Goal: Transaction & Acquisition: Purchase product/service

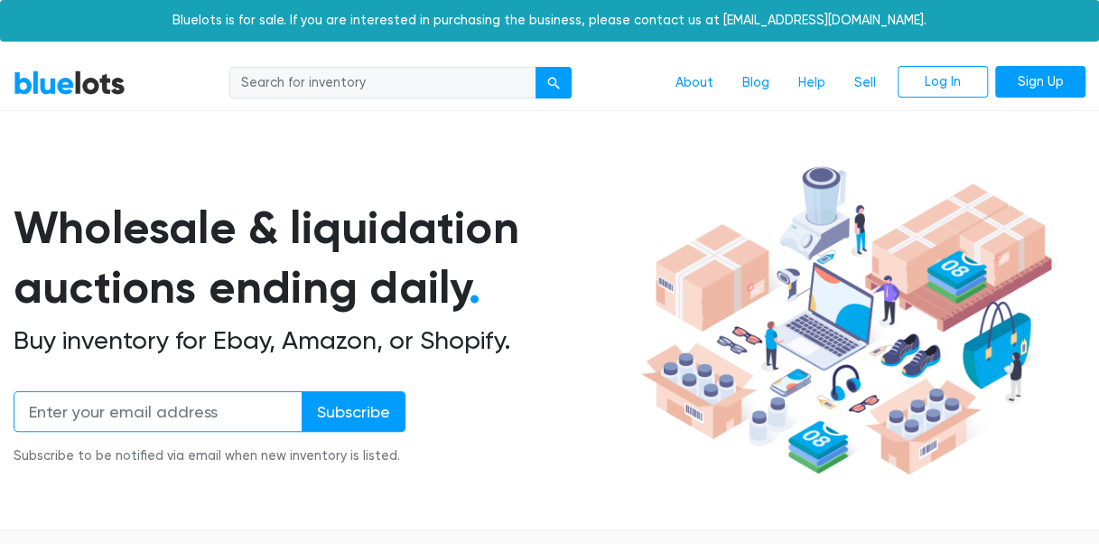
click at [176, 406] on input "email" at bounding box center [158, 411] width 289 height 41
type input "201911234@est.umss.edu"
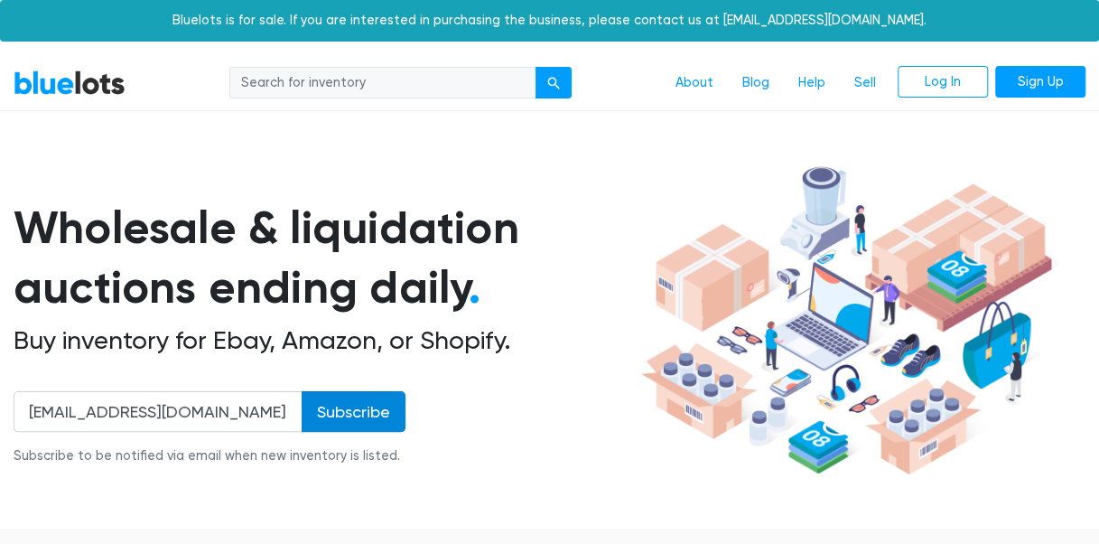
click at [359, 408] on input "Subscribe" at bounding box center [354, 411] width 104 height 41
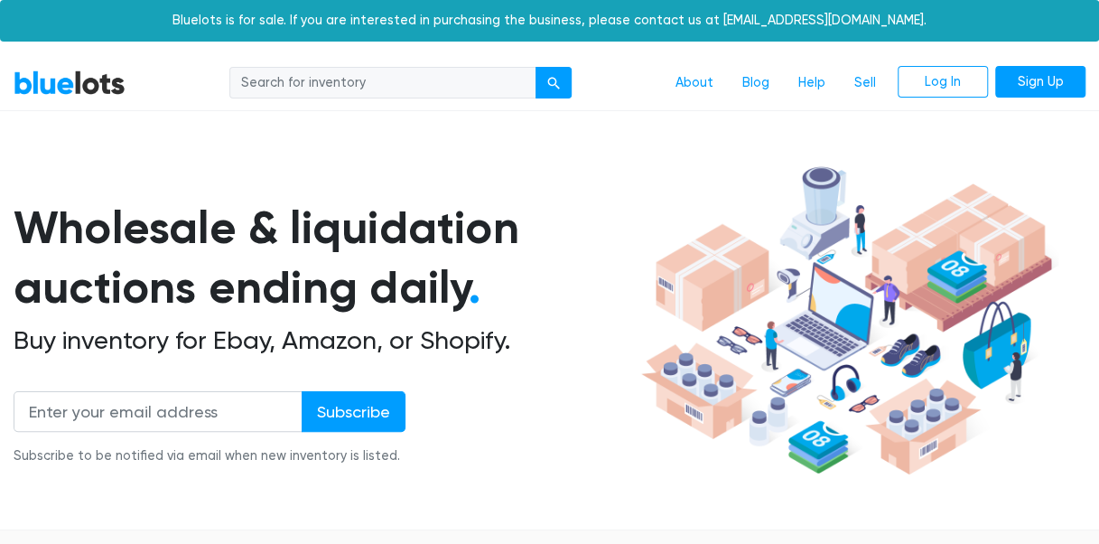
drag, startPoint x: 1075, startPoint y: 1, endPoint x: 625, endPoint y: 473, distance: 652.3
click at [625, 473] on div "Wholesale & liquidation auctions ending daily . Buy inventory for Ebay, Amazon,…" at bounding box center [324, 340] width 621 height 285
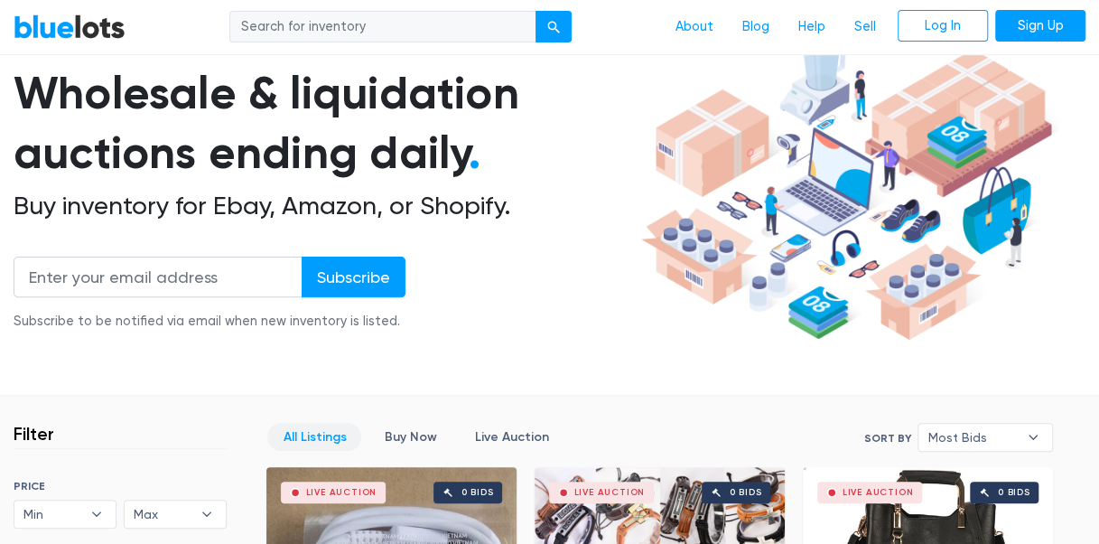
scroll to position [175, 0]
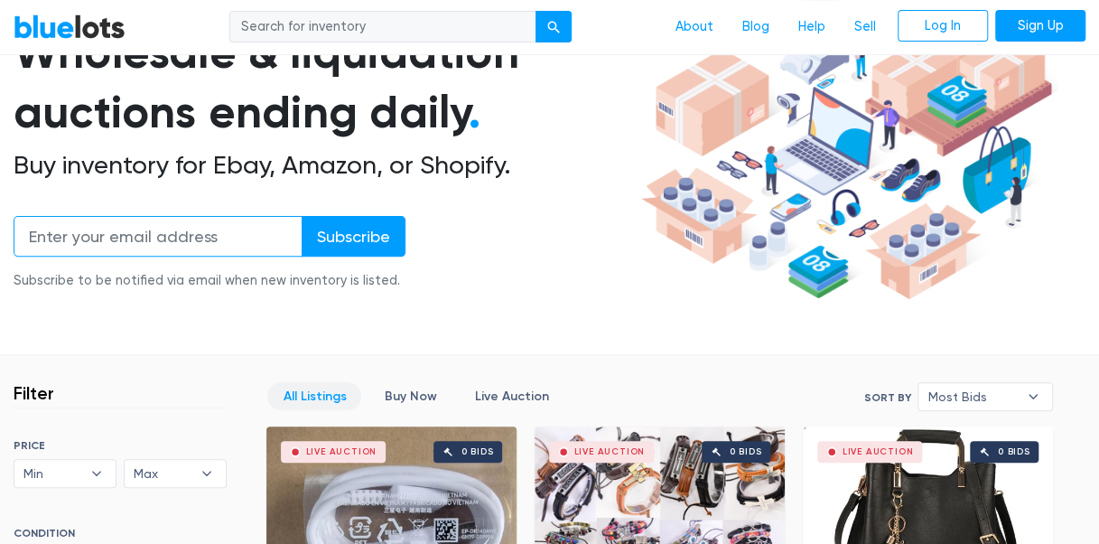
click at [262, 233] on input "email" at bounding box center [158, 236] width 289 height 41
click at [182, 241] on input "email" at bounding box center [158, 236] width 289 height 41
click at [103, 233] on input "201911234@gmail.com" at bounding box center [158, 236] width 289 height 41
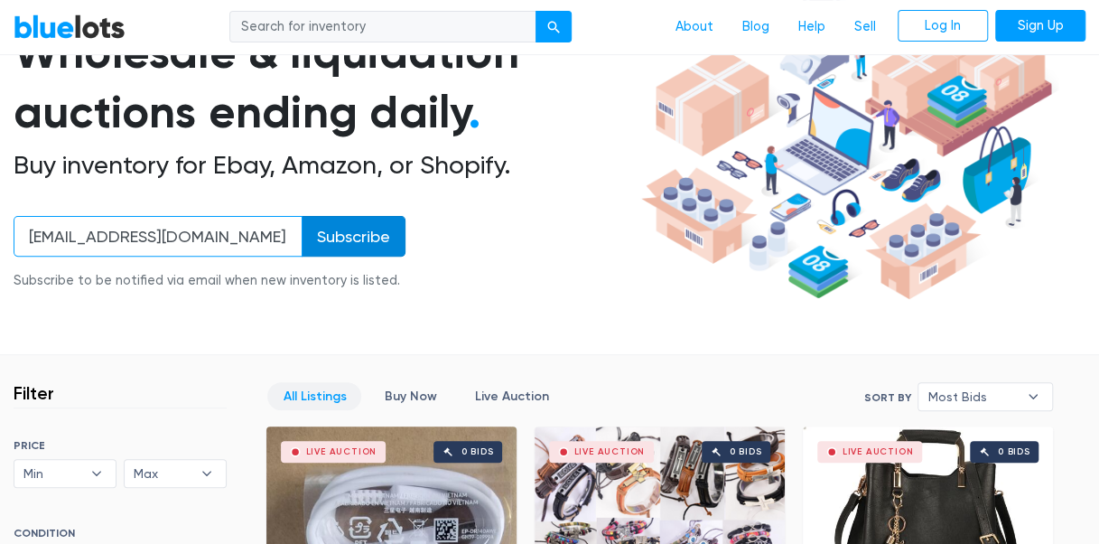
type input "[EMAIL_ADDRESS][DOMAIN_NAME]"
click at [333, 241] on input "Subscribe" at bounding box center [354, 236] width 104 height 41
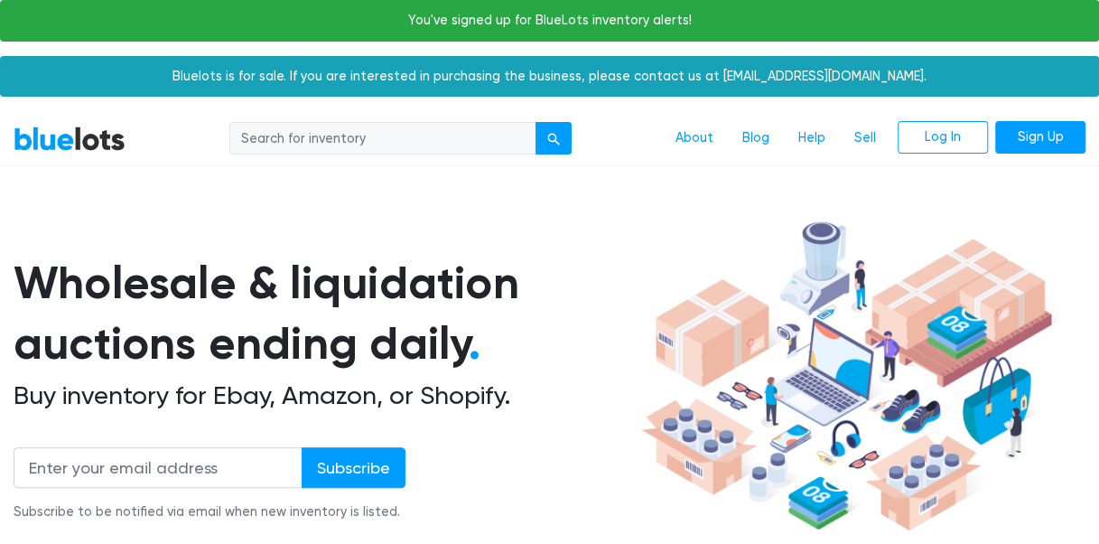
click at [582, 7] on div "You've signed up for BlueLots inventory alerts!" at bounding box center [549, 21] width 1099 height 42
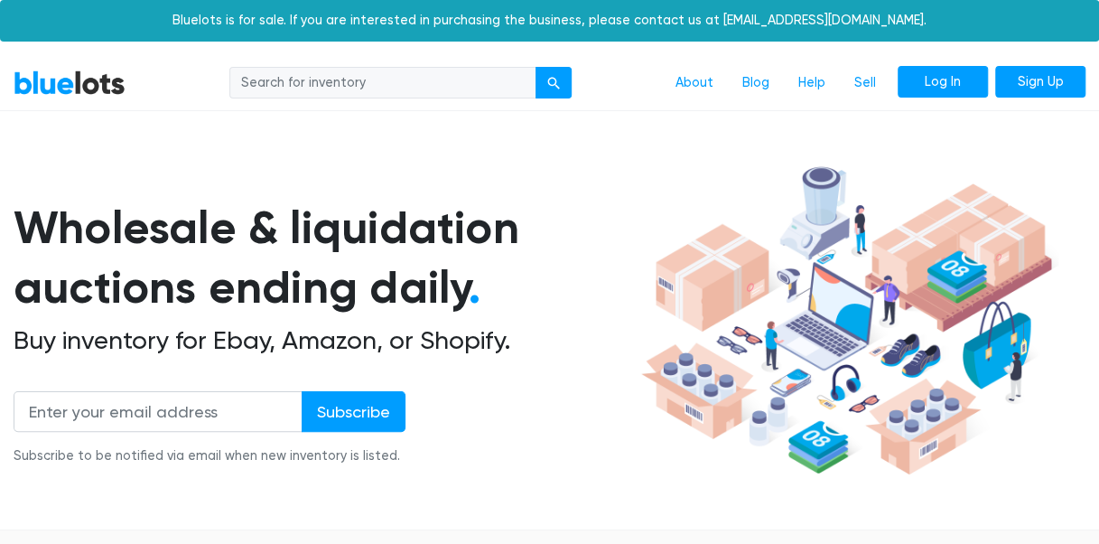
click at [915, 78] on link "Log In" at bounding box center [943, 82] width 90 height 33
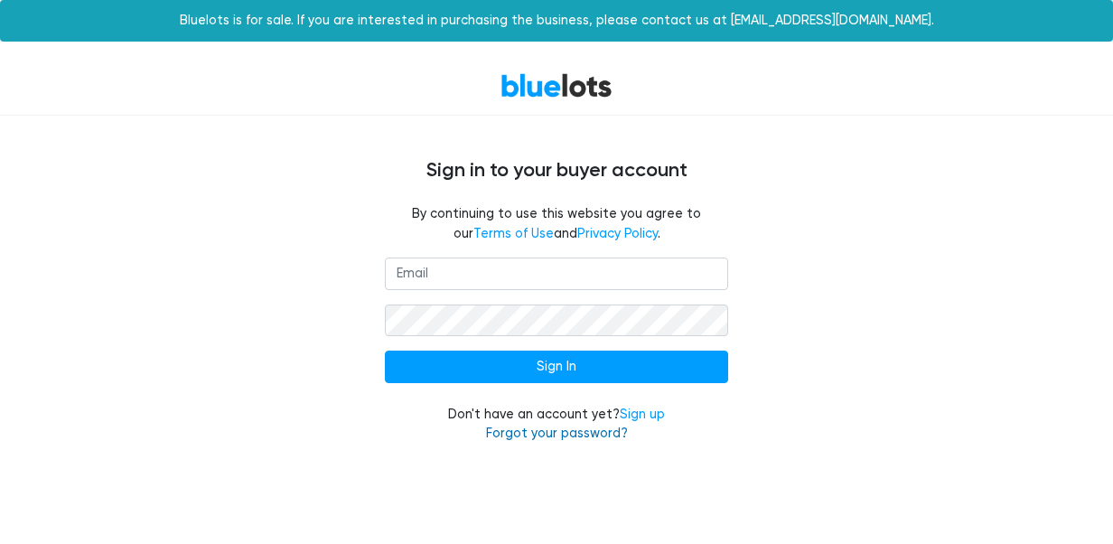
click at [544, 433] on link "Forgot your password?" at bounding box center [557, 432] width 142 height 15
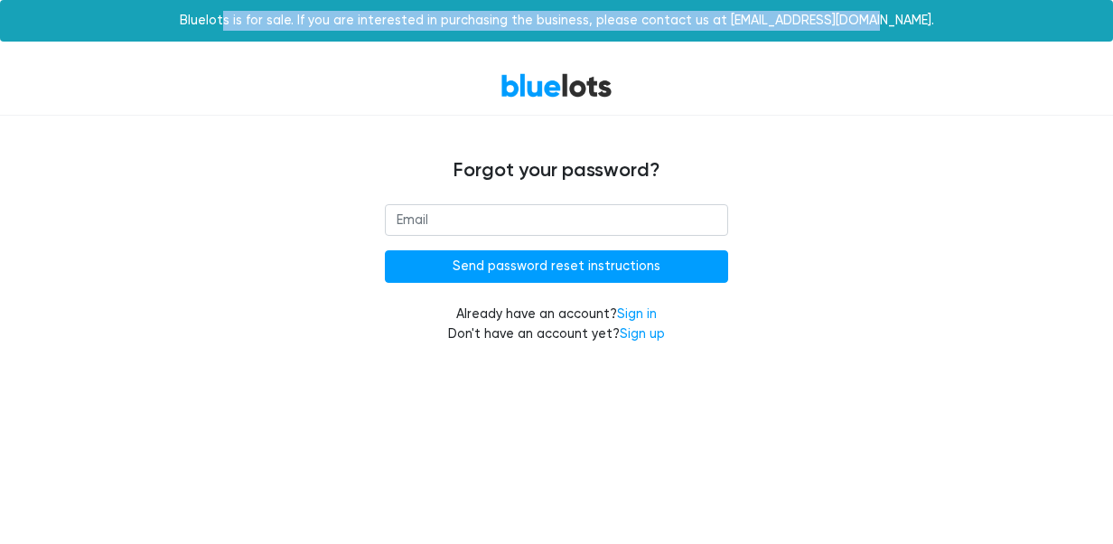
drag, startPoint x: 268, startPoint y: 33, endPoint x: 932, endPoint y: 38, distance: 663.9
click at [932, 38] on div "Bluelots is for sale. If you are interested in purchasing the business, please …" at bounding box center [556, 21] width 1113 height 42
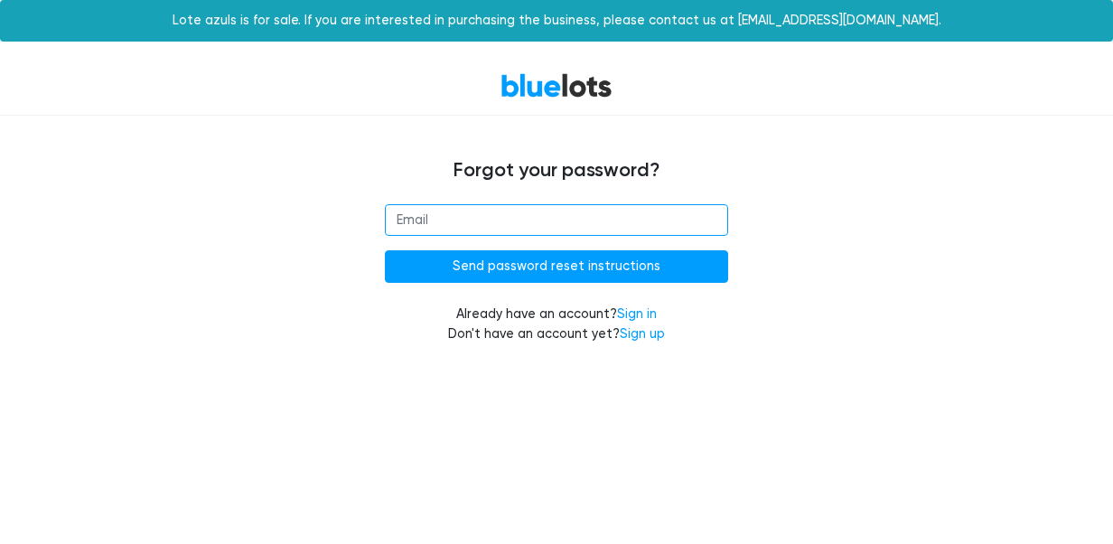
click at [588, 211] on input "email" at bounding box center [556, 220] width 343 height 33
click at [1046, 194] on div "Forgot your password? Send password reset instructions Already have an account?…" at bounding box center [556, 240] width 1111 height 249
click at [780, 145] on div "Forgot your password? Send password reset instructions Already have an account?…" at bounding box center [556, 240] width 1111 height 249
drag, startPoint x: 780, startPoint y: 145, endPoint x: 737, endPoint y: 191, distance: 63.9
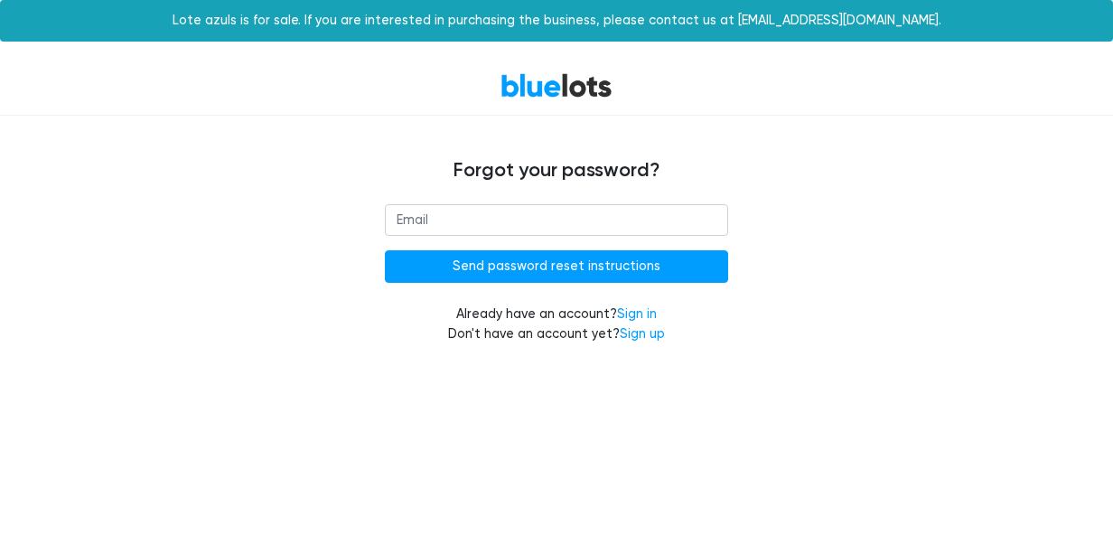
click at [737, 191] on div "Forgot your password? Send password reset instructions Already have an account?…" at bounding box center [556, 240] width 1111 height 249
click at [598, 210] on input "email" at bounding box center [556, 220] width 343 height 33
type input "[EMAIL_ADDRESS][DOMAIN_NAME]"
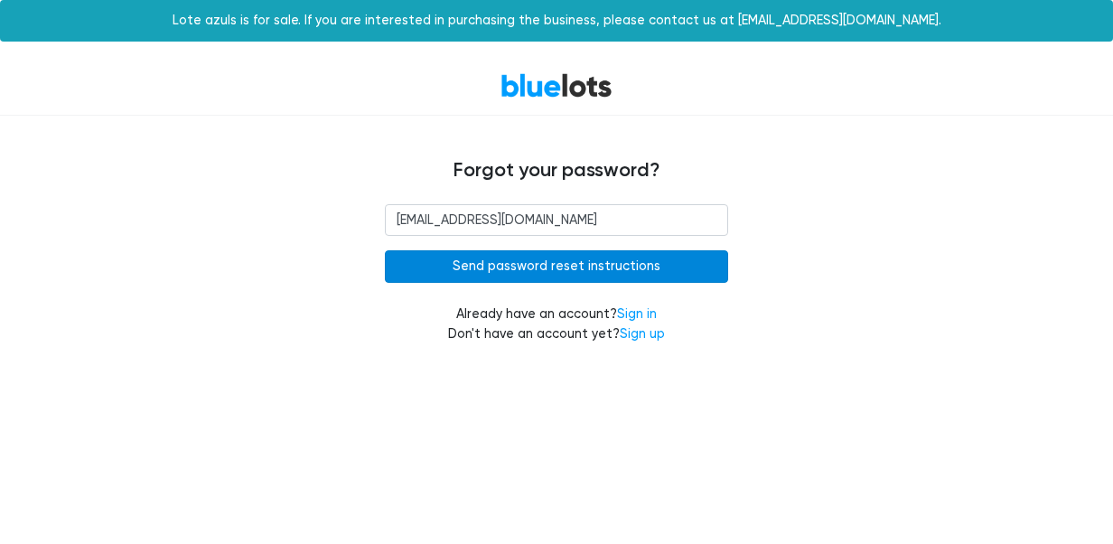
click at [571, 257] on input "Send password reset instructions" at bounding box center [556, 266] width 343 height 33
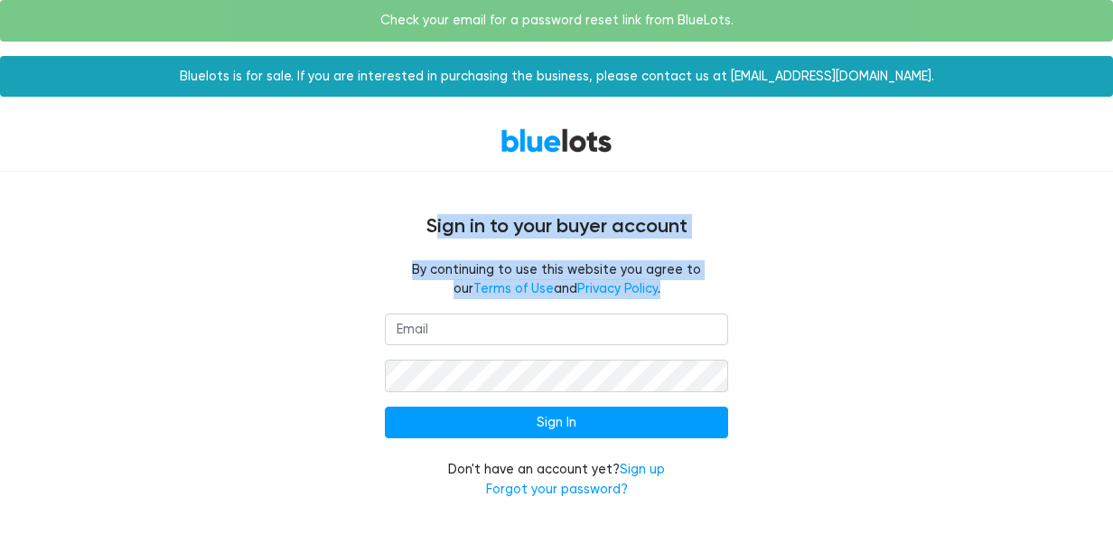
drag, startPoint x: 434, startPoint y: 220, endPoint x: 715, endPoint y: 294, distance: 290.5
click at [715, 294] on div "Sign in to your buyer account By continuing to use this website you agree to ou…" at bounding box center [556, 347] width 1111 height 350
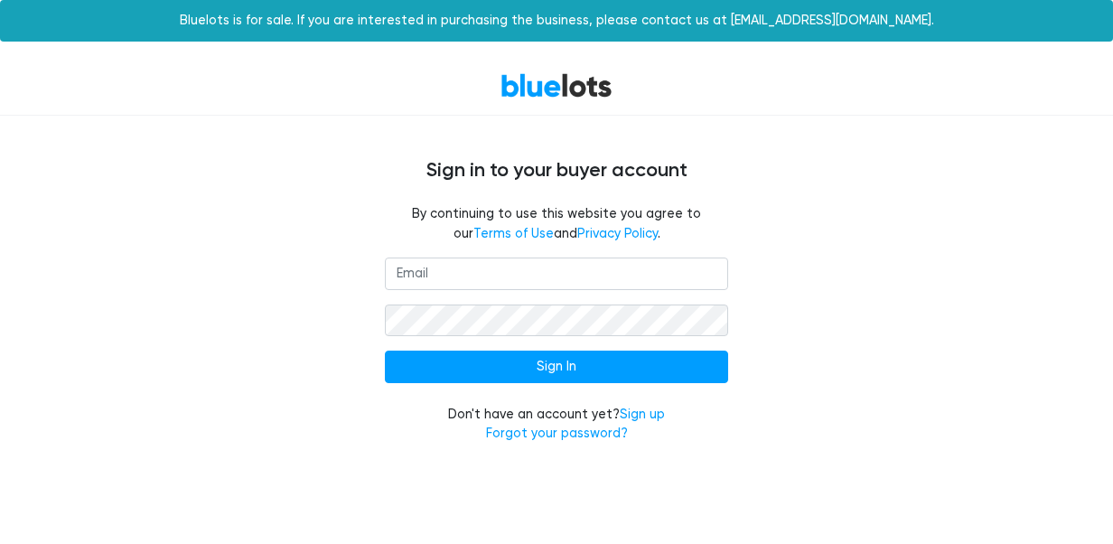
drag, startPoint x: 715, startPoint y: 294, endPoint x: 417, endPoint y: 155, distance: 328.9
click at [417, 155] on div "Sign in to your buyer account By continuing to use this website you agree to ou…" at bounding box center [556, 291] width 1111 height 350
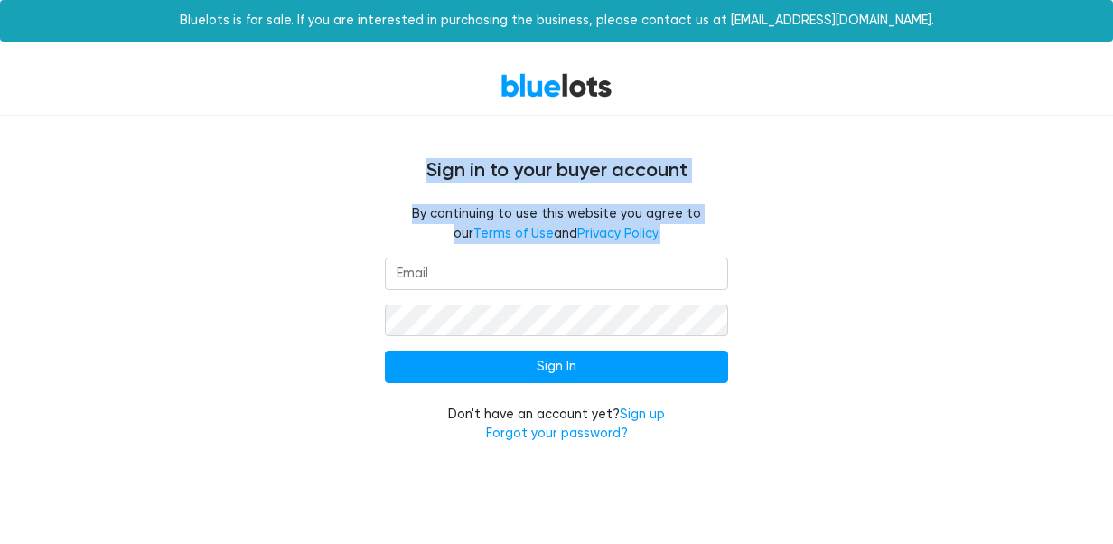
drag, startPoint x: 417, startPoint y: 155, endPoint x: 710, endPoint y: 243, distance: 305.5
click at [710, 243] on div "Sign in to your buyer account By continuing to use this website you agree to ou…" at bounding box center [556, 291] width 1111 height 350
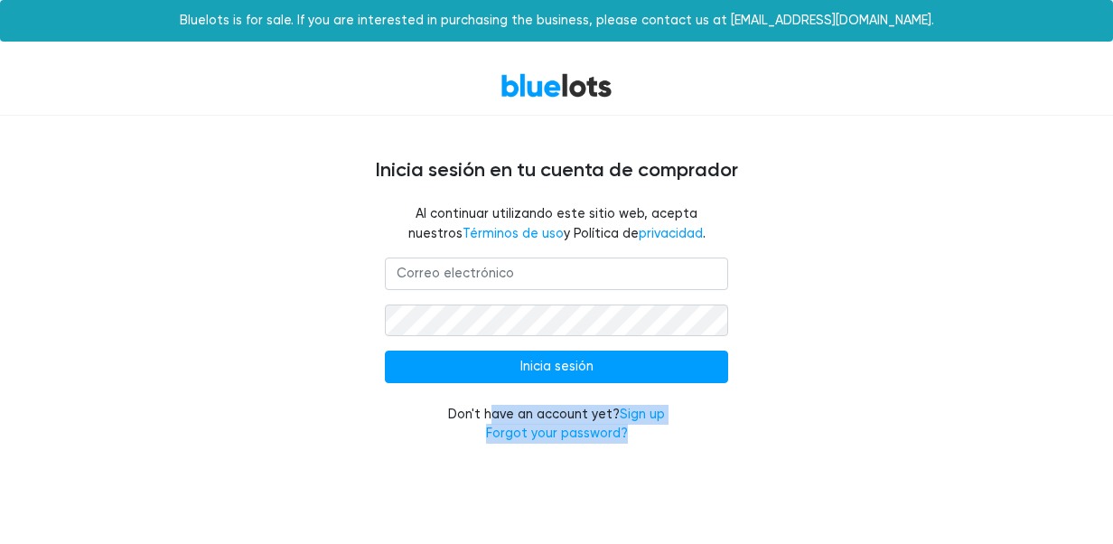
drag, startPoint x: 457, startPoint y: 419, endPoint x: 667, endPoint y: 432, distance: 209.9
click at [667, 432] on div "Don't have an account yet? Sign up Forgot your password?" at bounding box center [556, 424] width 343 height 39
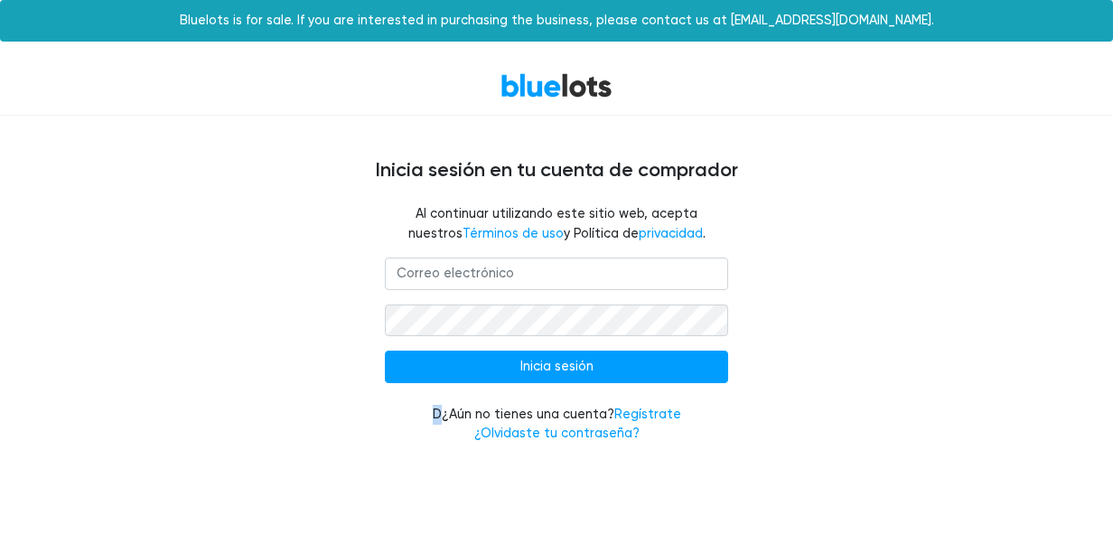
click at [565, 412] on font "¿Aún no tienes una cuenta? Regístrate ¿Olvidaste tu contraseña?" at bounding box center [561, 423] width 239 height 35
click at [653, 408] on link "Regístrate" at bounding box center [647, 413] width 67 height 15
click at [524, 266] on input "email" at bounding box center [556, 273] width 343 height 33
type input "yorcamollo@gmail.com"
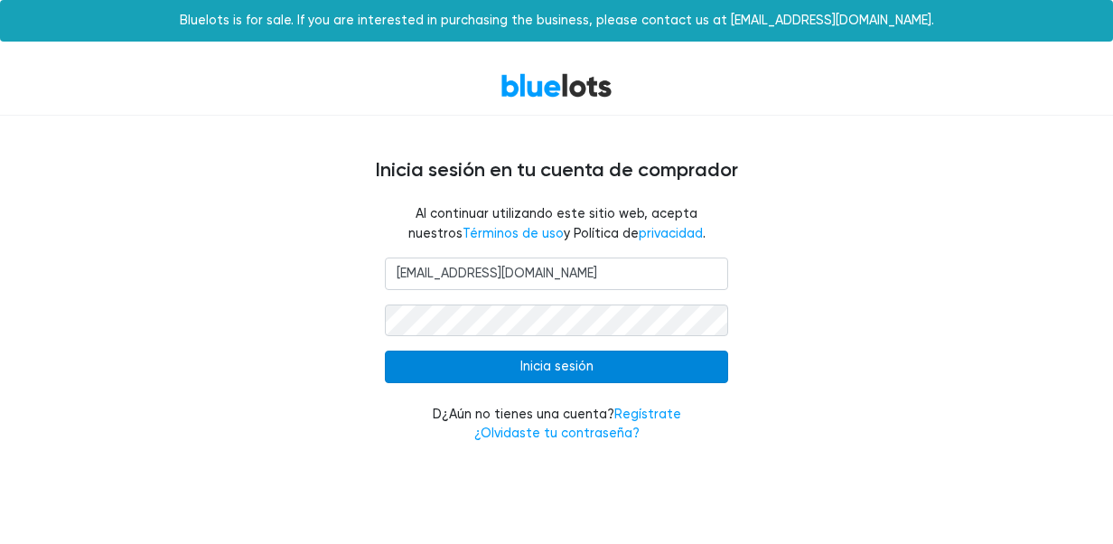
click at [715, 364] on input "Sign In" at bounding box center [556, 366] width 343 height 33
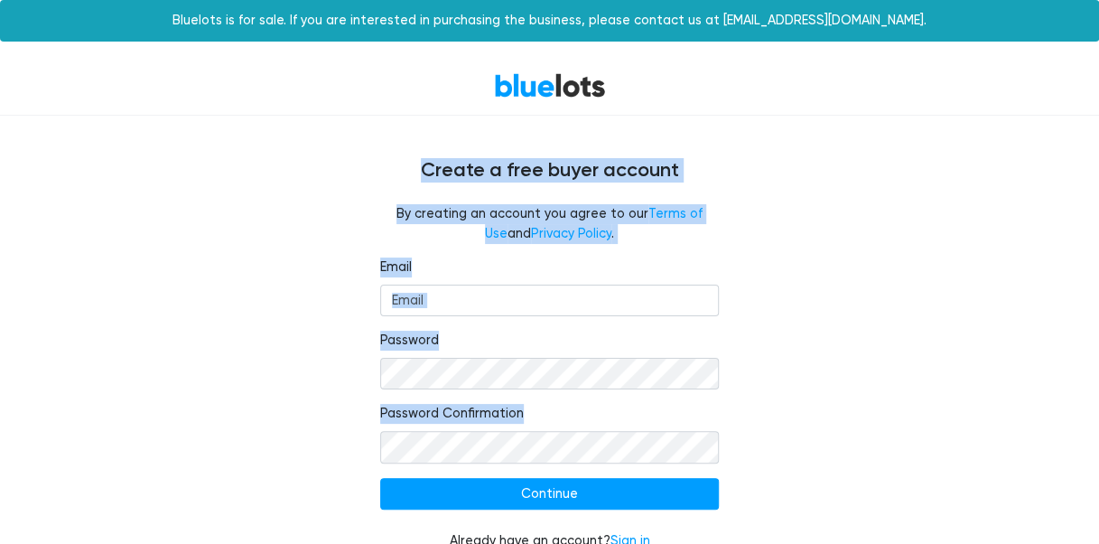
drag, startPoint x: 414, startPoint y: 161, endPoint x: 816, endPoint y: 434, distance: 486.3
click at [816, 434] on div "Create a free buyer account By creating an account you agree to our Terms of Us…" at bounding box center [549, 344] width 1099 height 457
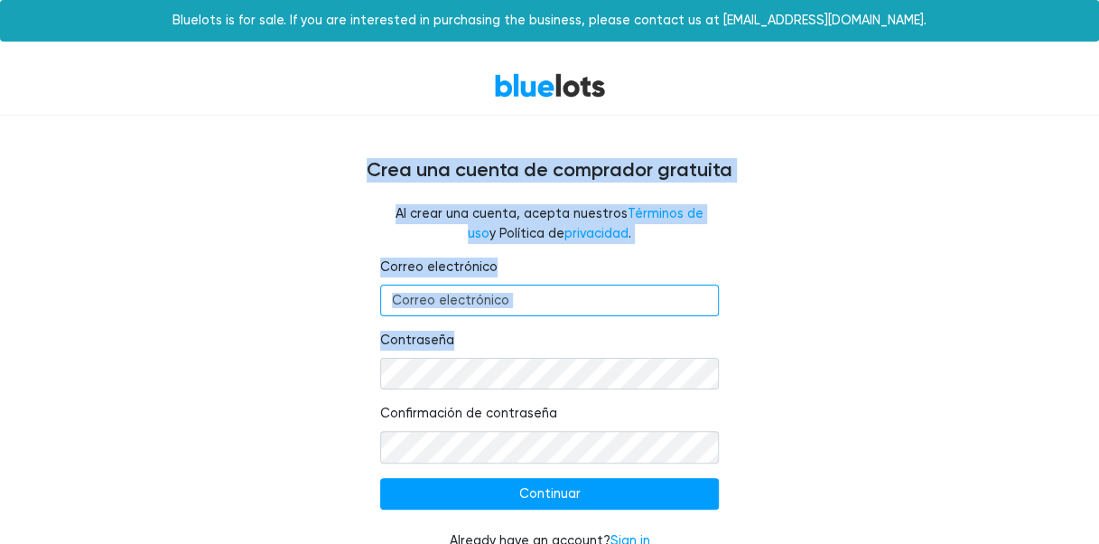
click at [621, 303] on input "Correo electrónico" at bounding box center [550, 301] width 340 height 33
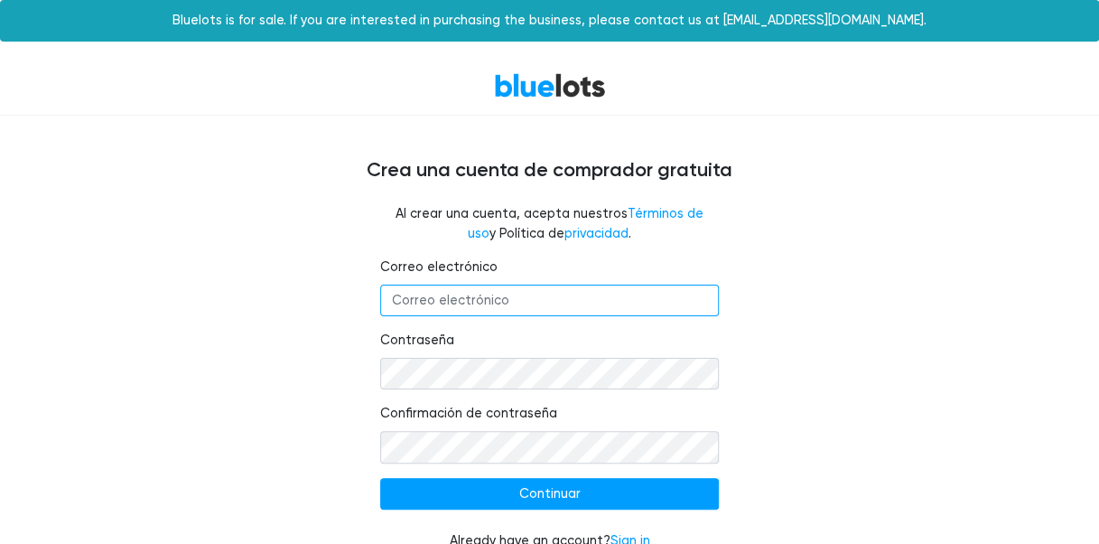
type input "yorcamollo@gmail.com"
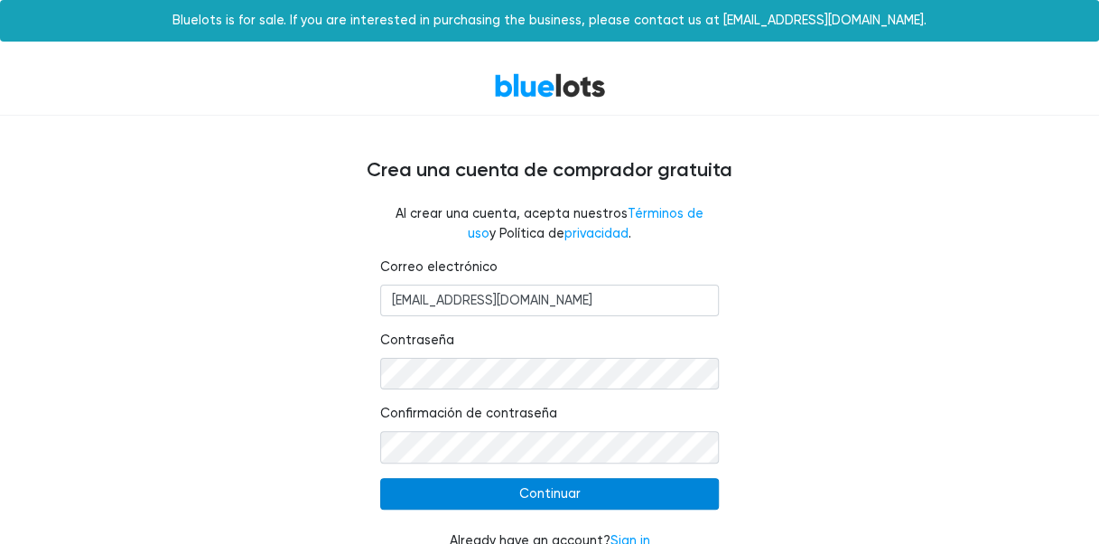
click at [532, 495] on input "Continue" at bounding box center [550, 494] width 340 height 33
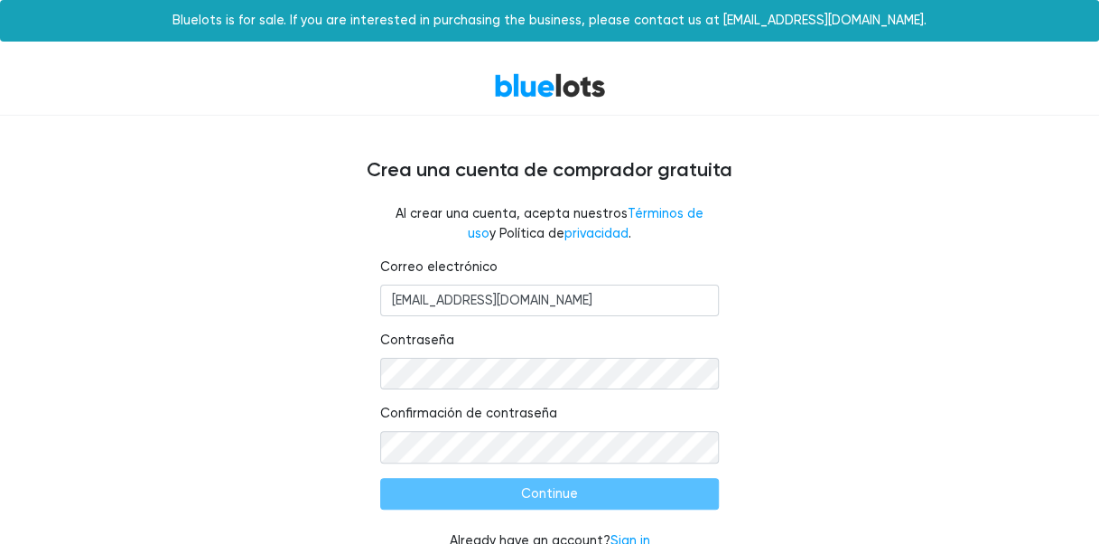
type input "Continuar"
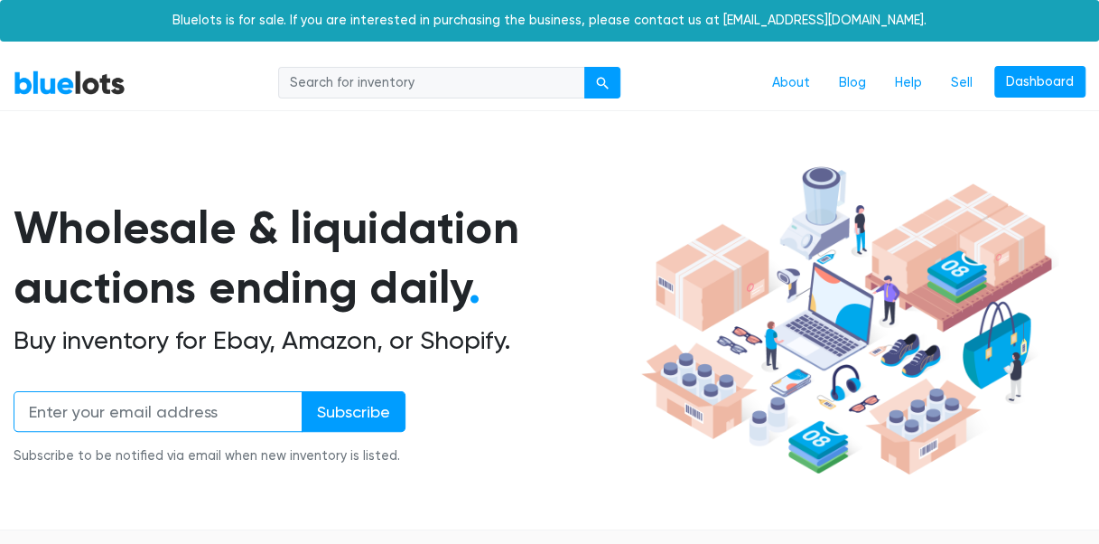
click at [196, 425] on input "email" at bounding box center [158, 411] width 289 height 41
type input "[EMAIL_ADDRESS][DOMAIN_NAME]"
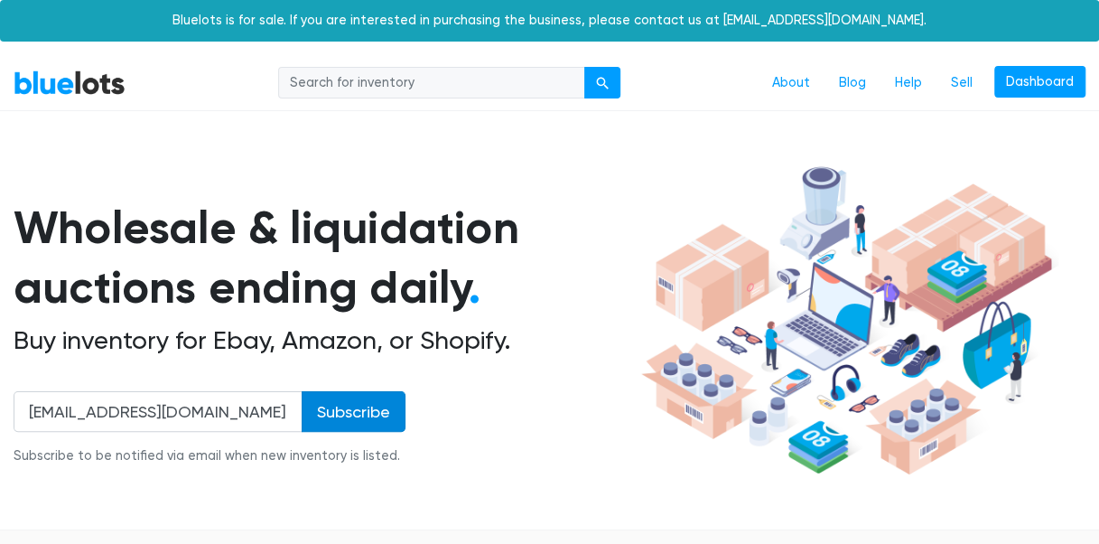
click at [332, 408] on input "Subscribe" at bounding box center [354, 411] width 104 height 41
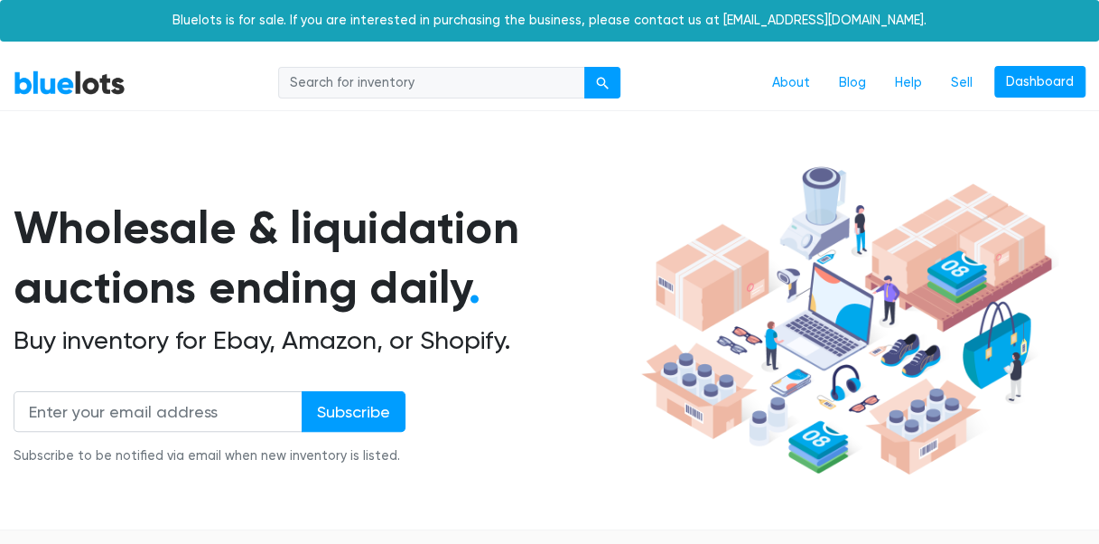
click at [630, 284] on h1 "Wholesale & liquidation auctions ending daily ." at bounding box center [324, 258] width 621 height 120
click at [467, 182] on div "Wholesale & liquidation auctions ending daily . Buy inventory for Ebay, Amazon,…" at bounding box center [550, 320] width 1072 height 325
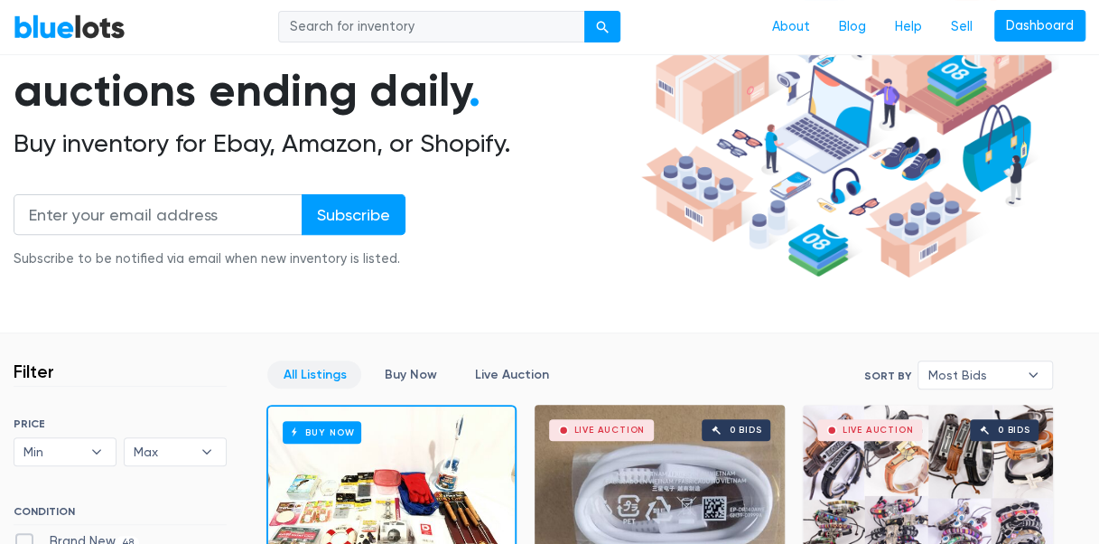
scroll to position [124, 0]
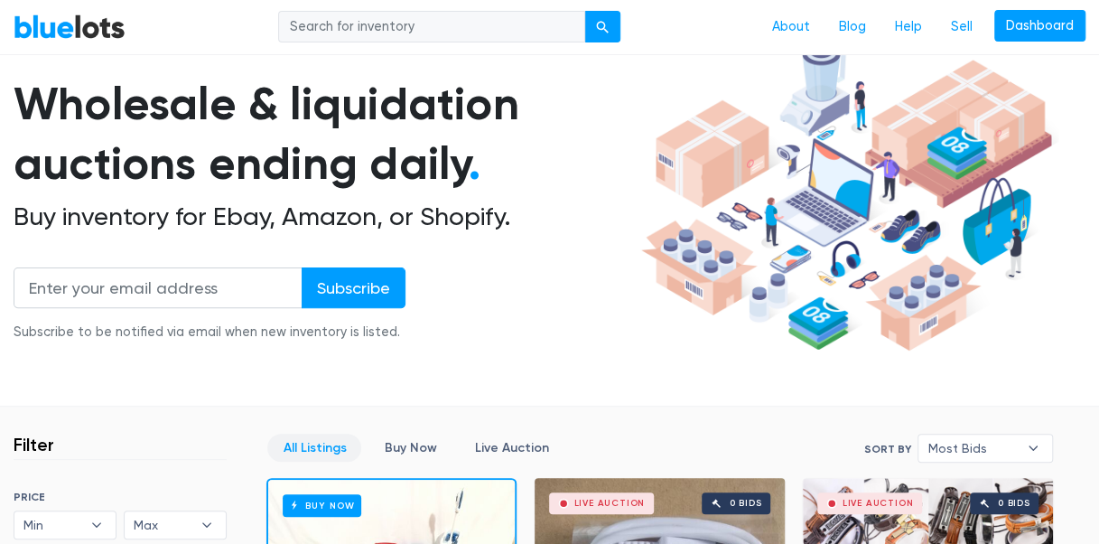
click at [467, 28] on input "search" at bounding box center [431, 27] width 307 height 33
type input "palet de electrodomesticos"
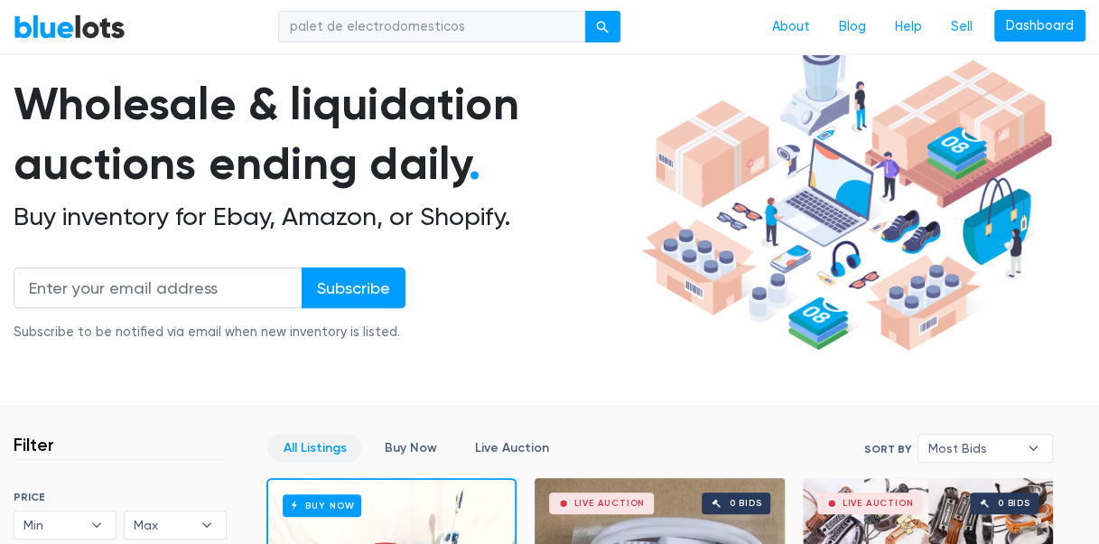
click at [584, 11] on button "submit" at bounding box center [602, 27] width 36 height 33
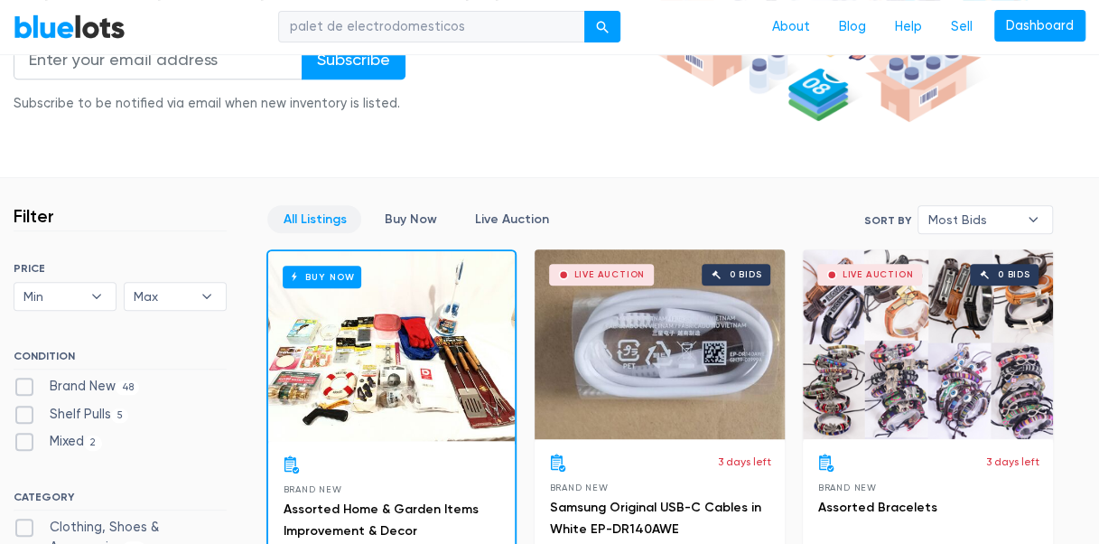
scroll to position [372, 0]
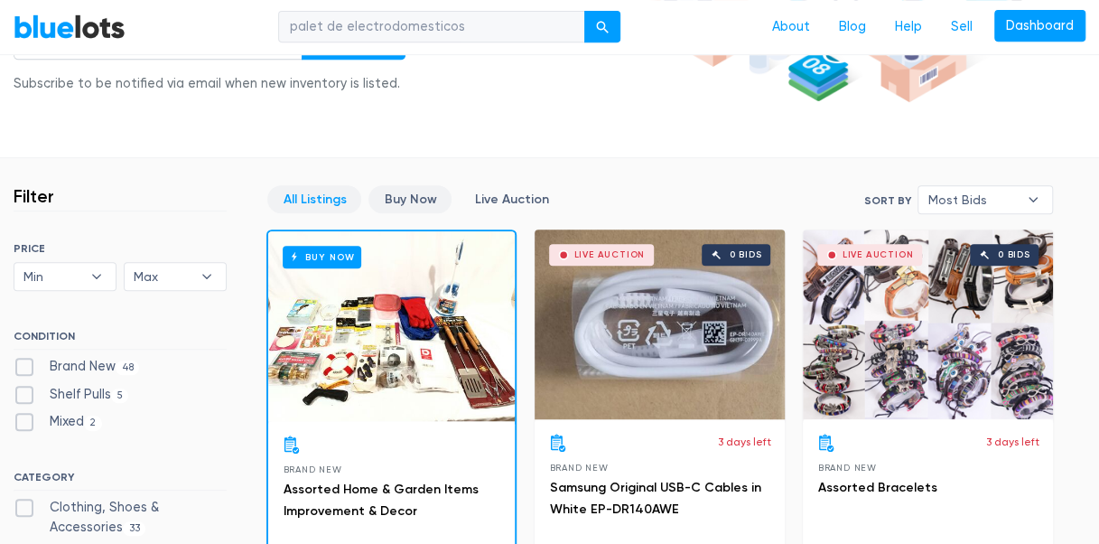
click at [398, 191] on link "Buy Now" at bounding box center [410, 199] width 83 height 28
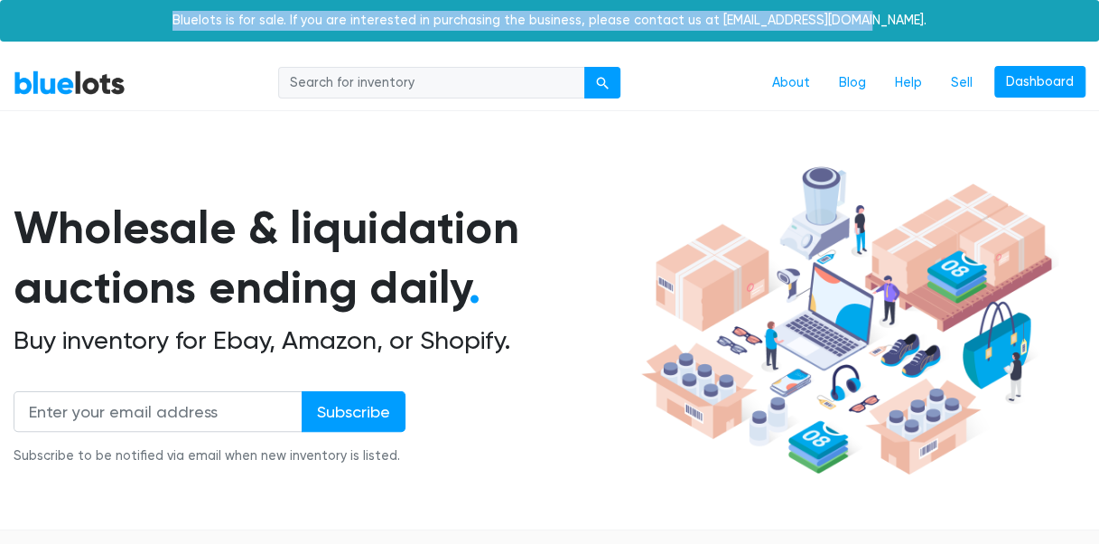
drag, startPoint x: 220, startPoint y: 18, endPoint x: 926, endPoint y: 11, distance: 705.5
click at [926, 11] on div "Bluelots is for sale. If you are interested in purchasing the business, please …" at bounding box center [549, 21] width 1099 height 42
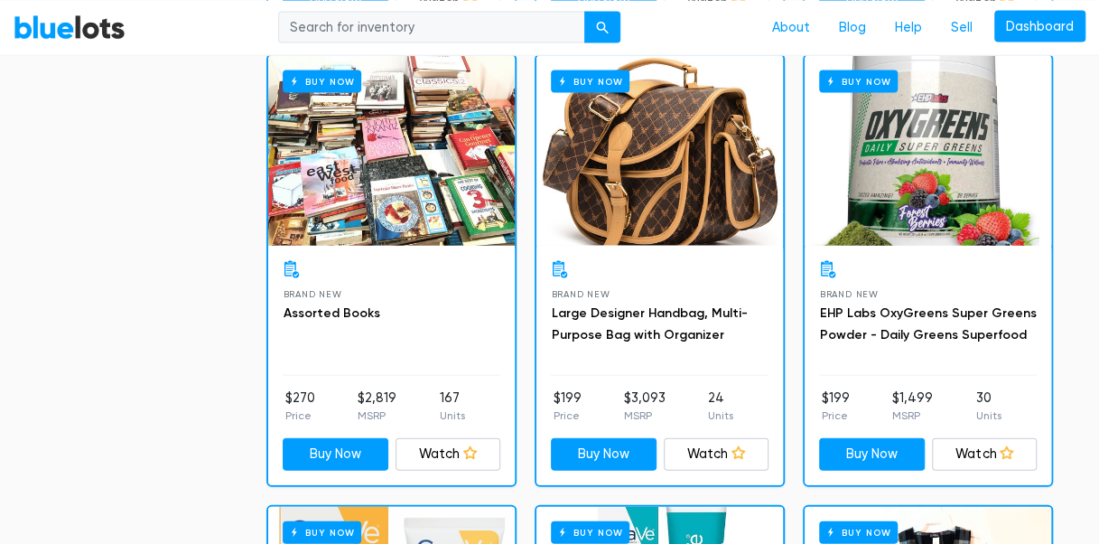
scroll to position [1889, 0]
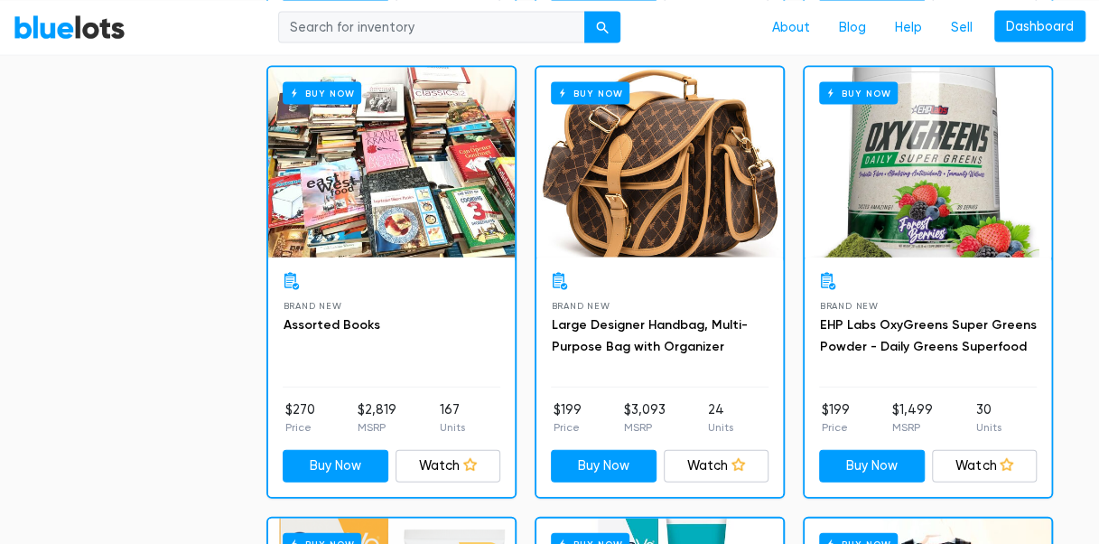
click at [455, 152] on div "Buy Now" at bounding box center [391, 163] width 247 height 190
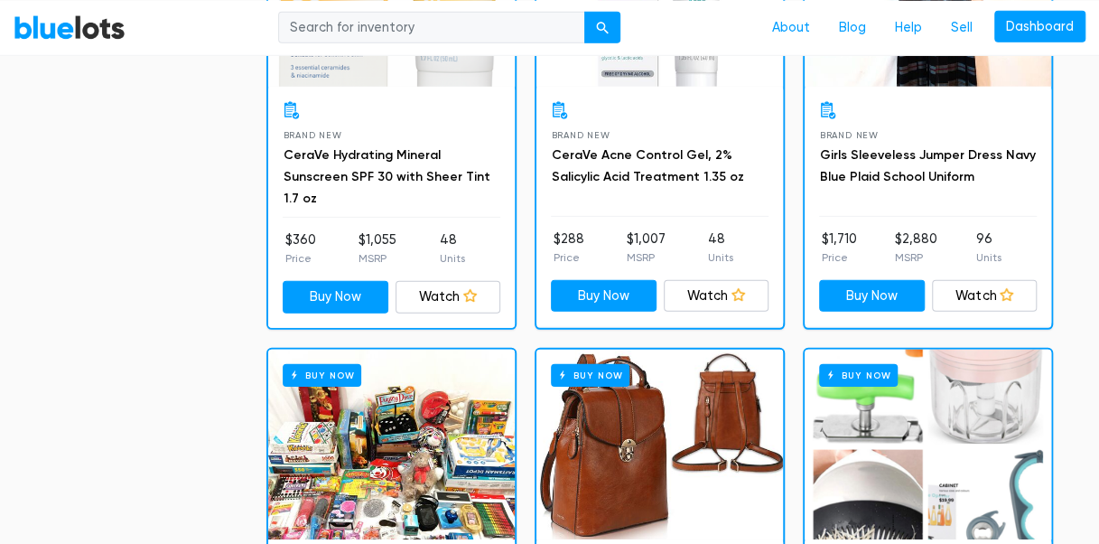
scroll to position [2658, 0]
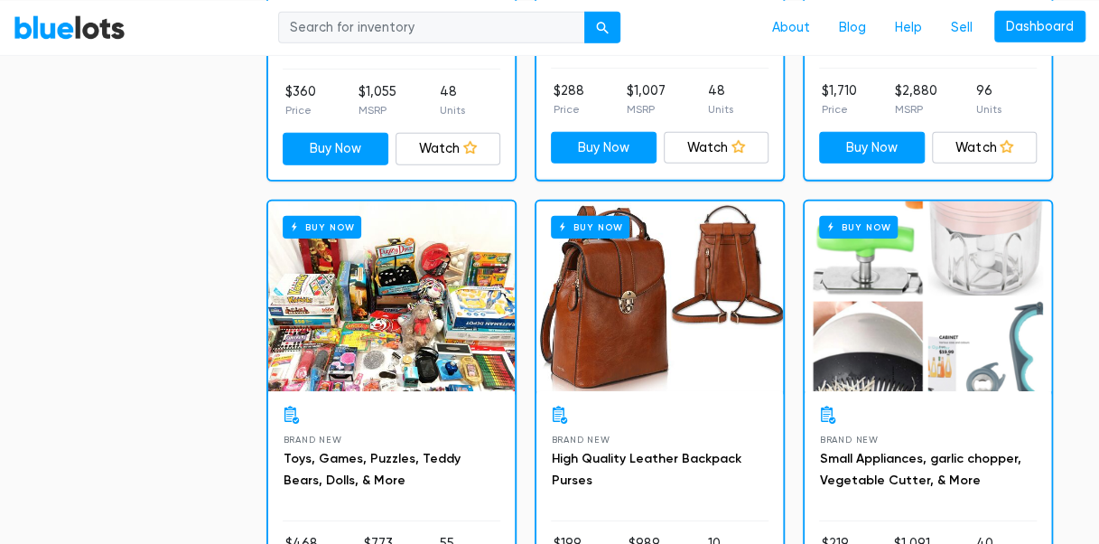
click at [484, 277] on div "Buy Now" at bounding box center [391, 296] width 247 height 190
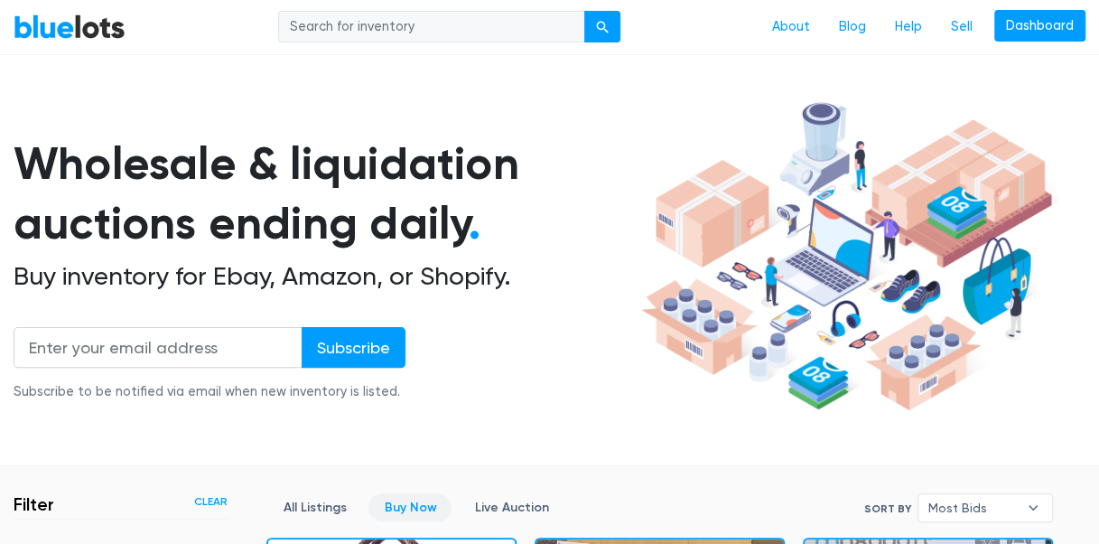
scroll to position [59, 0]
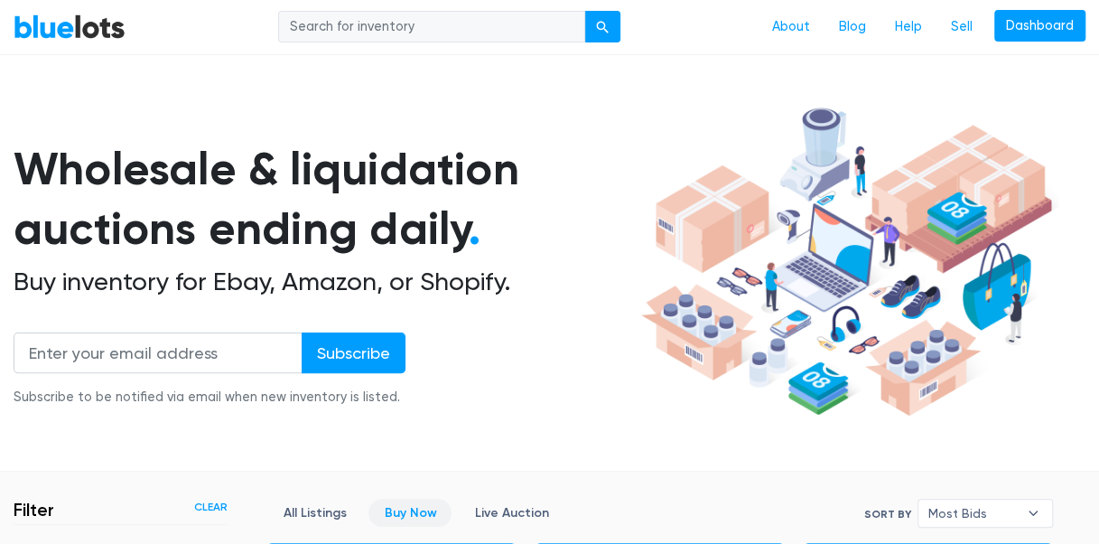
click at [415, 16] on input "search" at bounding box center [431, 27] width 307 height 33
paste input "make-up"
type input "make-up"
click at [591, 31] on button "submit" at bounding box center [602, 27] width 36 height 33
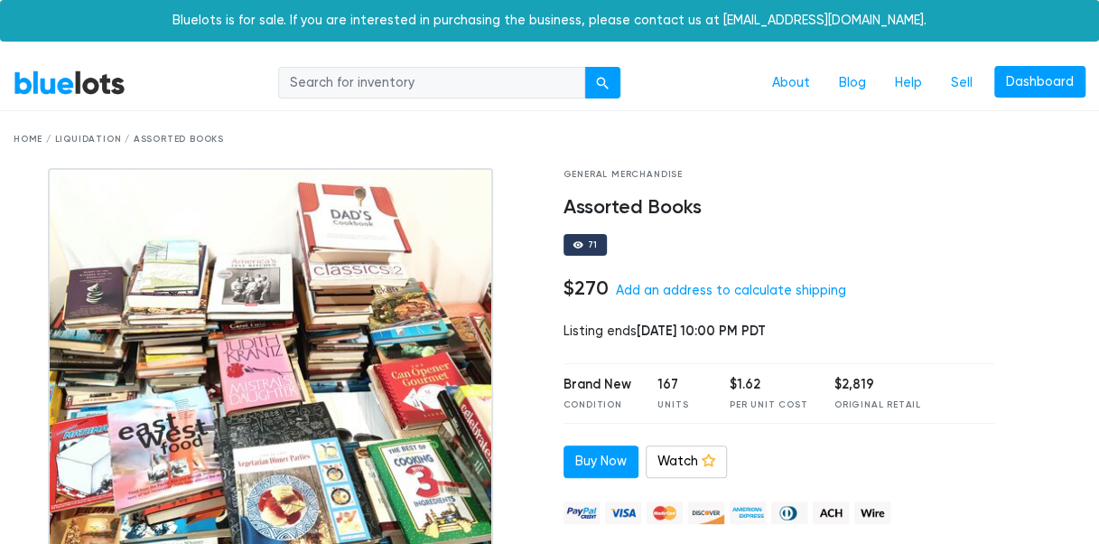
click at [513, 74] on input "search" at bounding box center [431, 83] width 307 height 33
drag, startPoint x: 295, startPoint y: 75, endPoint x: 425, endPoint y: 79, distance: 130.1
click at [425, 79] on input "search" at bounding box center [431, 83] width 307 height 33
drag, startPoint x: 425, startPoint y: 79, endPoint x: 369, endPoint y: 79, distance: 56.9
click at [369, 79] on input "search" at bounding box center [431, 83] width 307 height 33
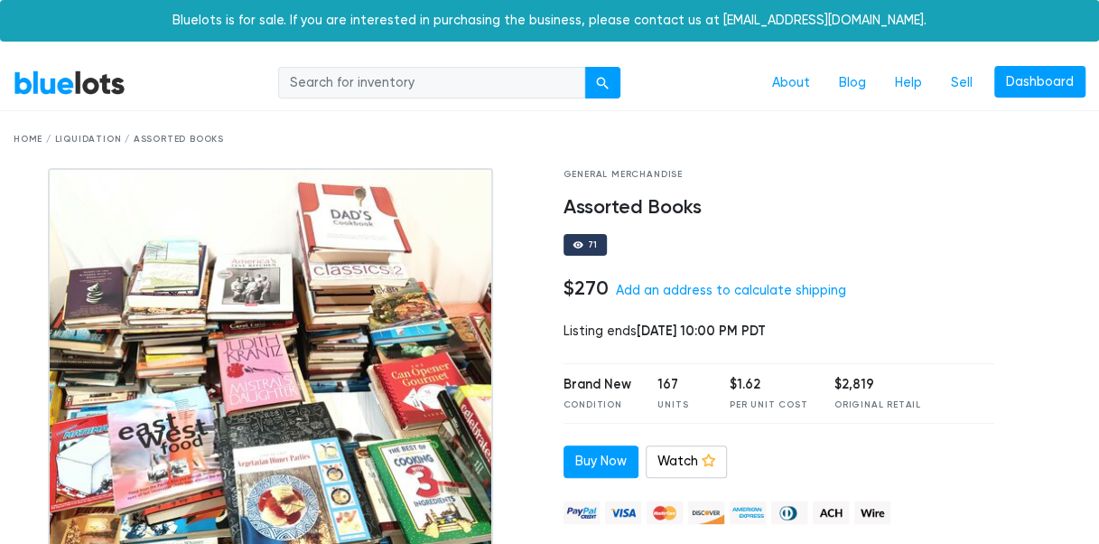
click at [369, 79] on input "search" at bounding box center [431, 83] width 307 height 33
type input "maquillaje"
click at [584, 67] on button "submit" at bounding box center [602, 83] width 36 height 33
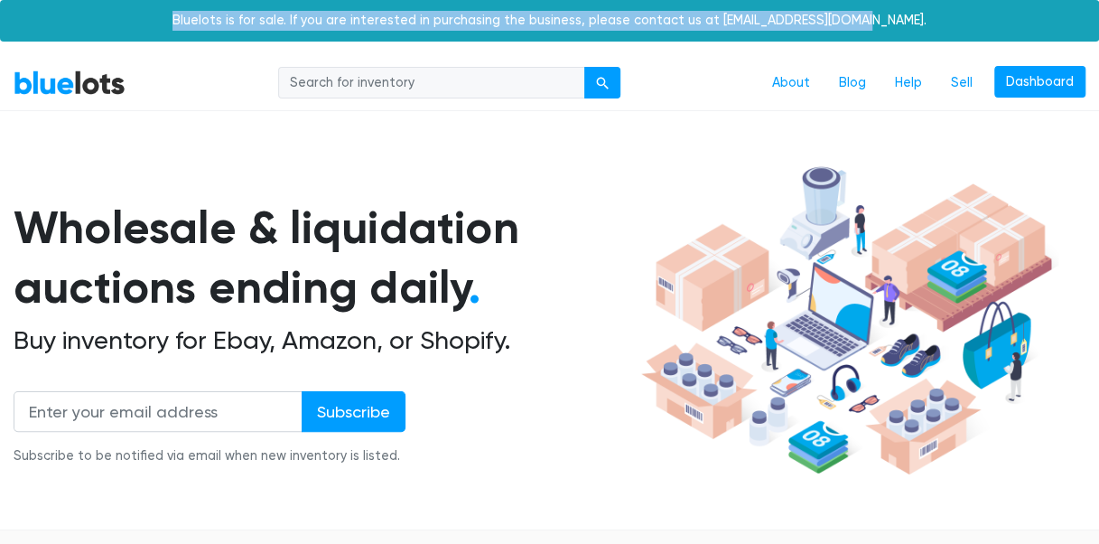
drag, startPoint x: 218, startPoint y: 13, endPoint x: 938, endPoint y: 13, distance: 719.9
click at [938, 13] on div "Bluelots is for sale. If you are interested in purchasing the business, please …" at bounding box center [549, 21] width 1099 height 42
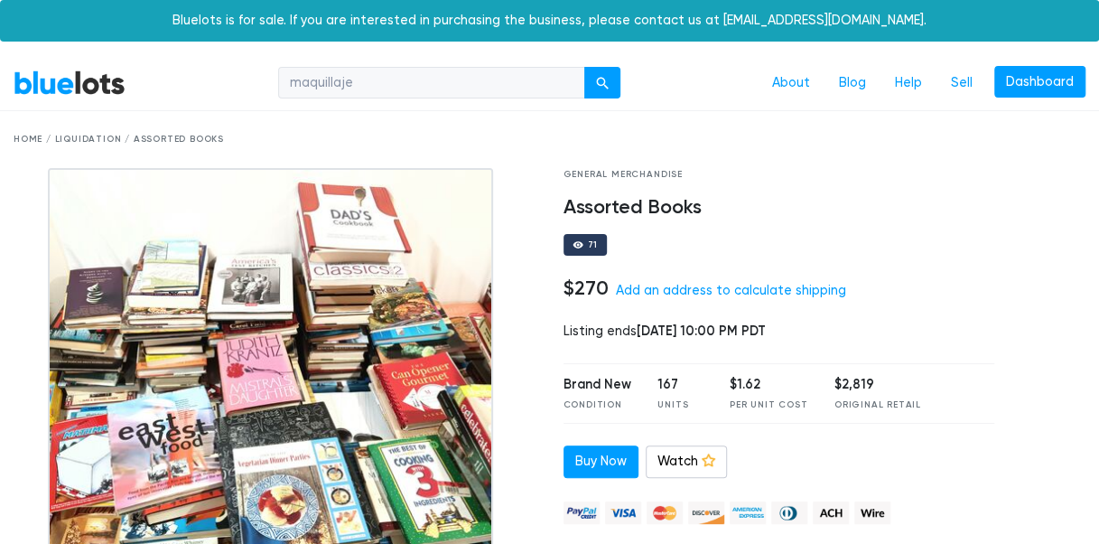
click at [762, 204] on h4 "Assorted Books" at bounding box center [779, 207] width 431 height 23
click at [79, 135] on div "Home / Liquidation / Assorted Books" at bounding box center [550, 140] width 1072 height 14
click at [176, 134] on div "Home / Liquidation / Assorted Books" at bounding box center [550, 140] width 1072 height 14
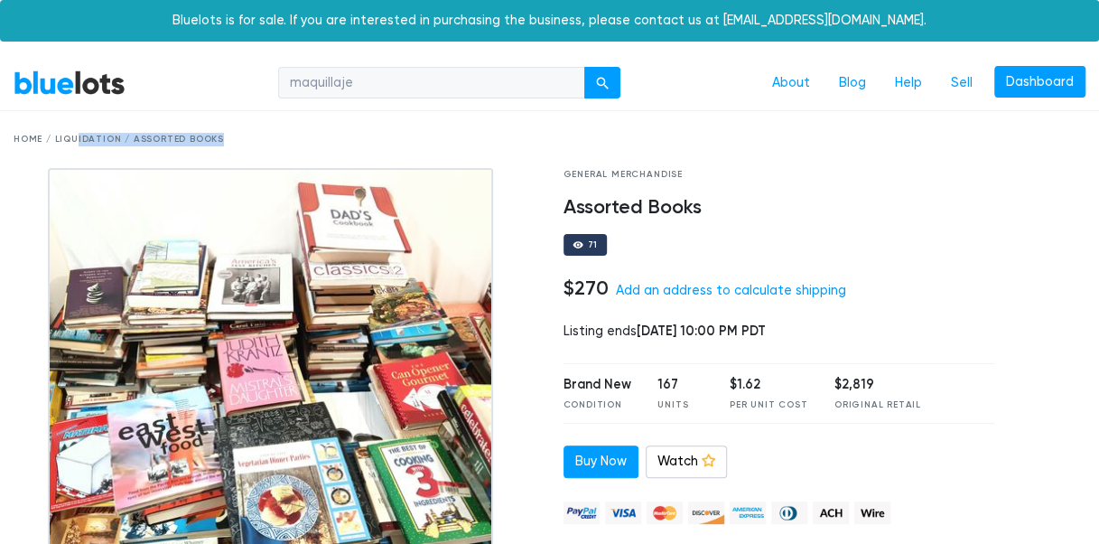
click at [176, 134] on div "Home / Liquidation / Assorted Books" at bounding box center [550, 140] width 1072 height 14
drag, startPoint x: 176, startPoint y: 134, endPoint x: 82, endPoint y: 144, distance: 94.5
click at [82, 144] on div "Home / Liquidation / Assorted Books" at bounding box center [550, 140] width 1072 height 14
click at [817, 66] on link "About" at bounding box center [791, 83] width 67 height 34
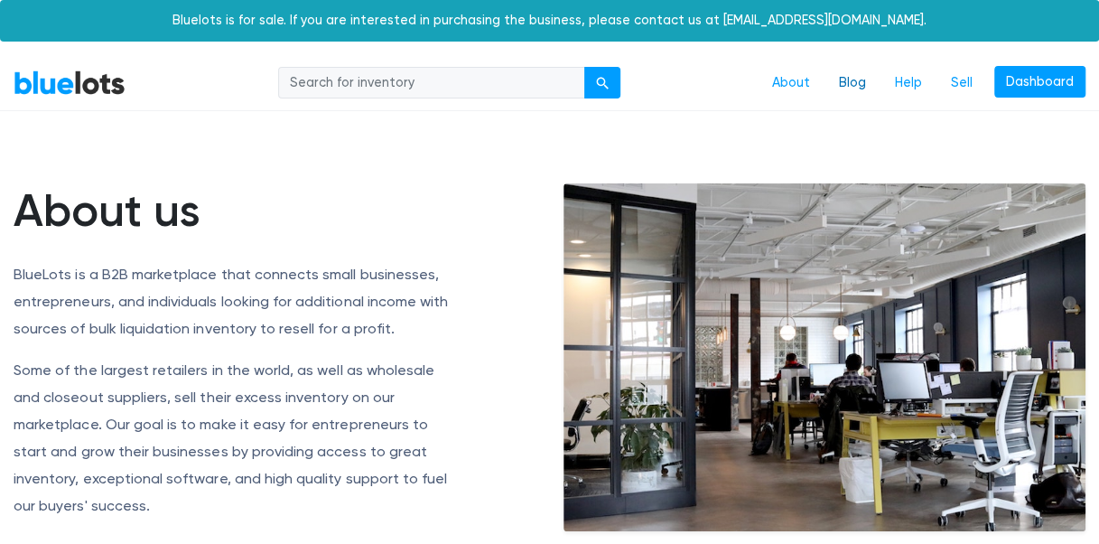
click at [878, 70] on link "Blog" at bounding box center [853, 83] width 56 height 34
click at [414, 97] on input "search" at bounding box center [431, 83] width 307 height 33
click at [806, 83] on link "About" at bounding box center [791, 83] width 67 height 34
click at [880, 83] on link "Blog" at bounding box center [853, 83] width 56 height 34
click at [901, 90] on link "Help" at bounding box center [909, 83] width 56 height 34
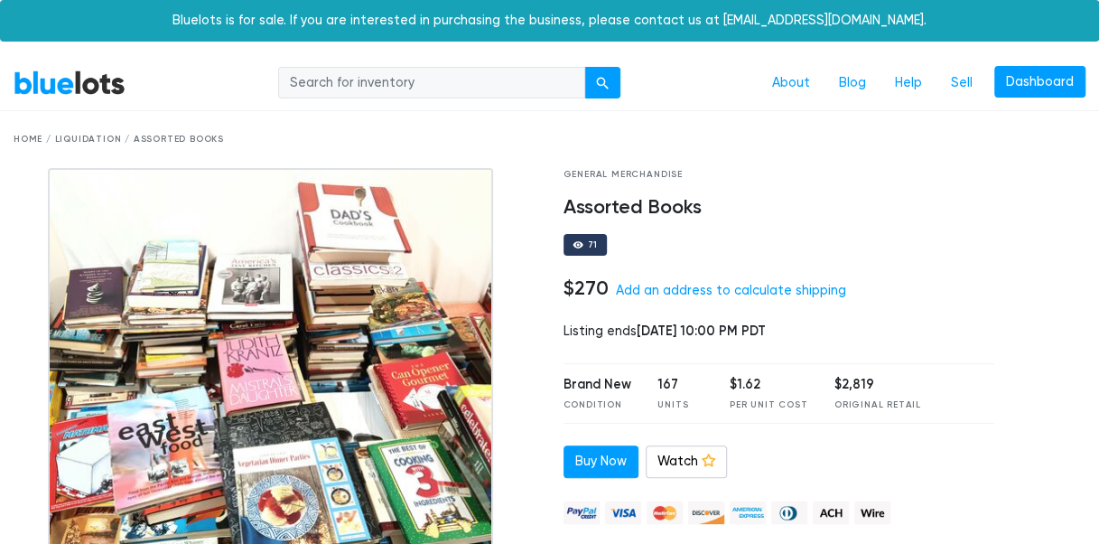
click at [371, 91] on input "search" at bounding box center [431, 83] width 307 height 33
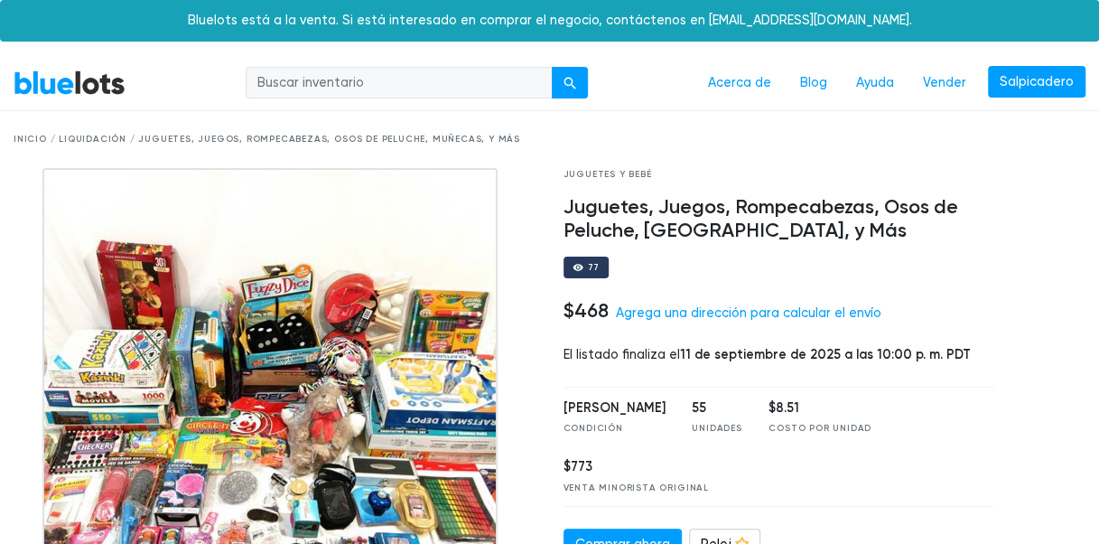
click at [14, 135] on div "Inicio / Liquidación / Juguetes, Juegos, Rompecabezas, Osos de Peluche, Muñecas…" at bounding box center [550, 140] width 1072 height 14
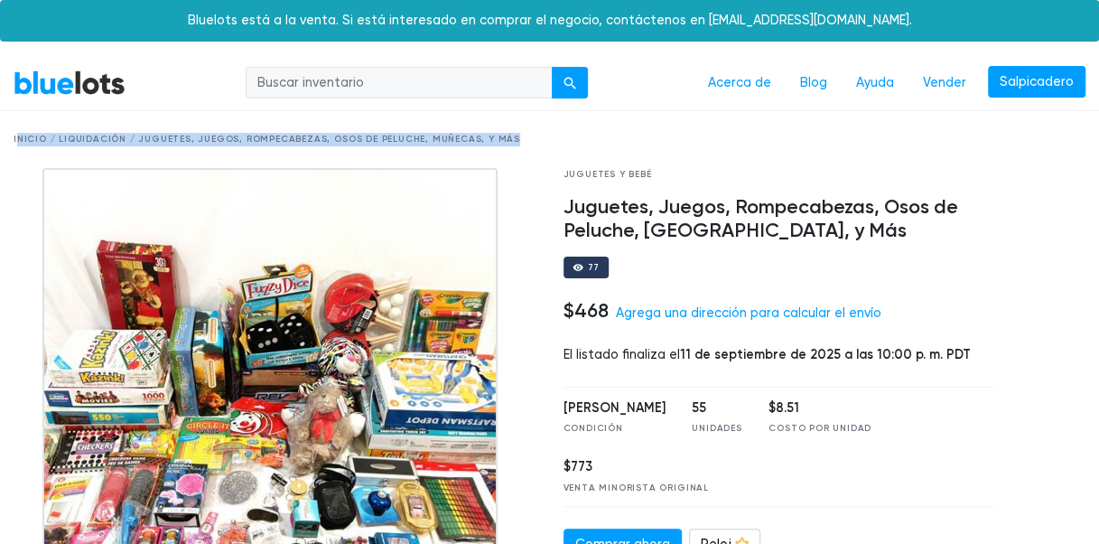
click at [14, 135] on div "Inicio / Liquidación / Juguetes, Juegos, Rompecabezas, Osos de Peluche, Muñecas…" at bounding box center [550, 140] width 1072 height 14
click at [23, 137] on div "Inicio / Liquidación / Juguetes, Juegos, Rompecabezas, Osos de Peluche, Muñecas…" at bounding box center [550, 140] width 1072 height 14
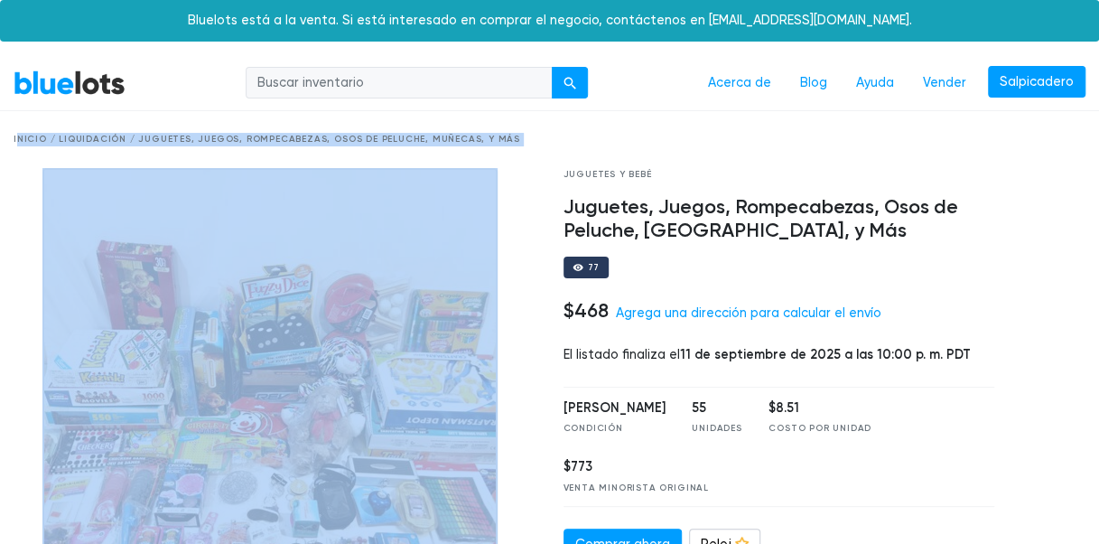
drag, startPoint x: 23, startPoint y: 137, endPoint x: 4, endPoint y: 223, distance: 87.9
click at [4, 223] on div at bounding box center [275, 458] width 550 height 580
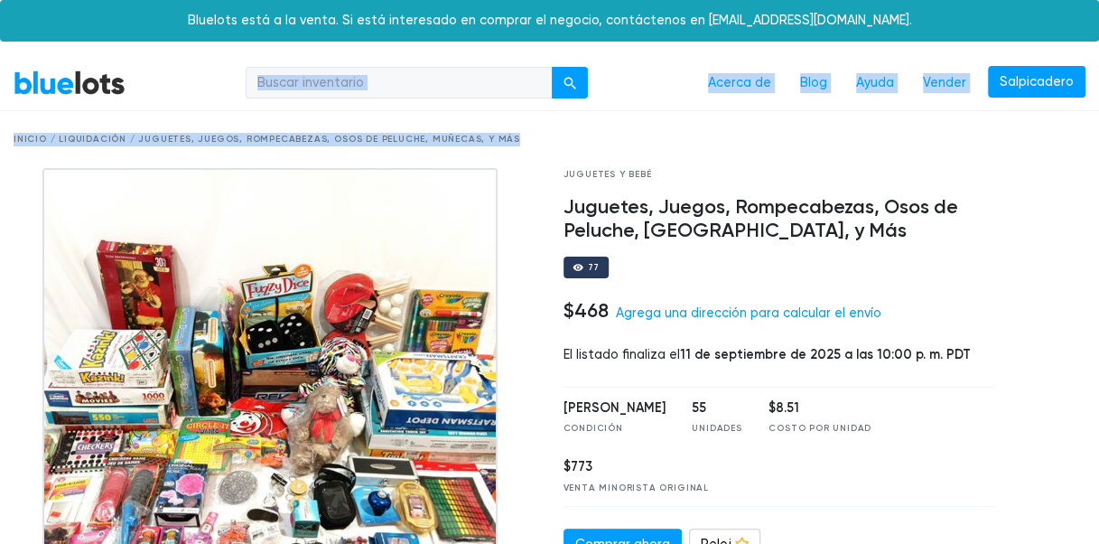
drag, startPoint x: 4, startPoint y: 223, endPoint x: 521, endPoint y: 58, distance: 543.3
drag, startPoint x: 521, startPoint y: 58, endPoint x: 827, endPoint y: 145, distance: 318.2
click at [827, 145] on div "Inicio / Liquidación / Juguetes, Juegos, Rompecabezas, Osos de Peluche, Muñecas…" at bounding box center [550, 140] width 1072 height 14
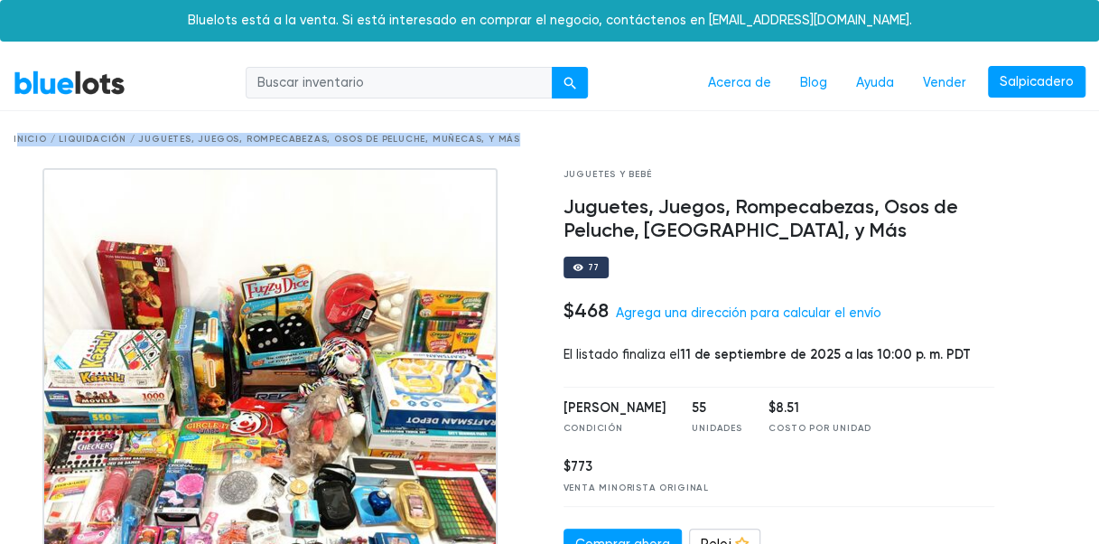
click at [827, 145] on div "Inicio / Liquidación / Juguetes, Juegos, Rompecabezas, Osos de Peluche, Muñecas…" at bounding box center [550, 140] width 1072 height 14
click at [304, 129] on div "Inicio / Liquidación / Juguetes, Juegos, Rompecabezas, Osos de Peluche, Muñecas…" at bounding box center [549, 139] width 1099 height 57
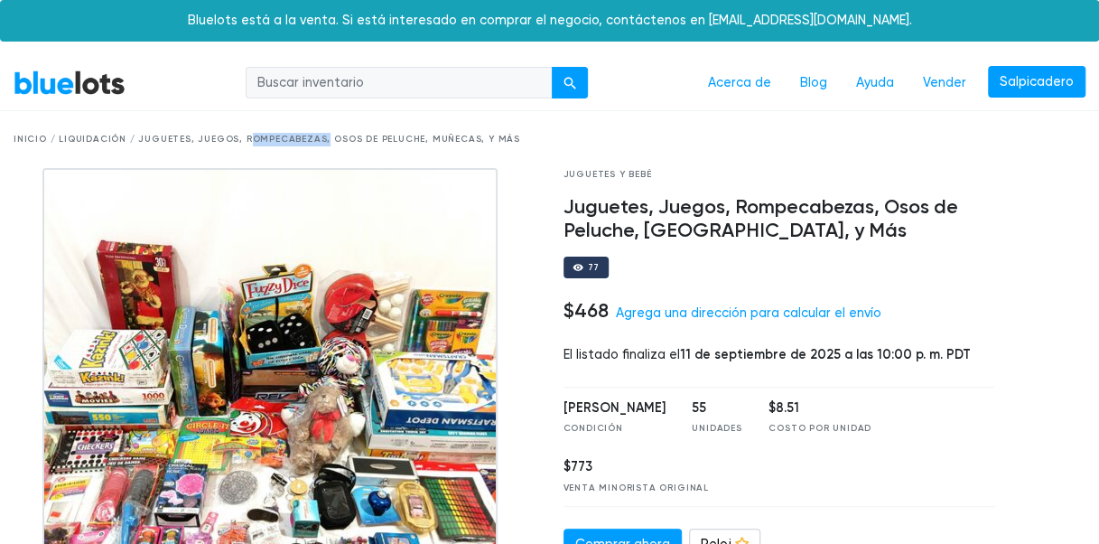
click at [304, 129] on div "Inicio / Liquidación / Juguetes, Juegos, Rompecabezas, Osos de Peluche, Muñecas…" at bounding box center [549, 139] width 1099 height 57
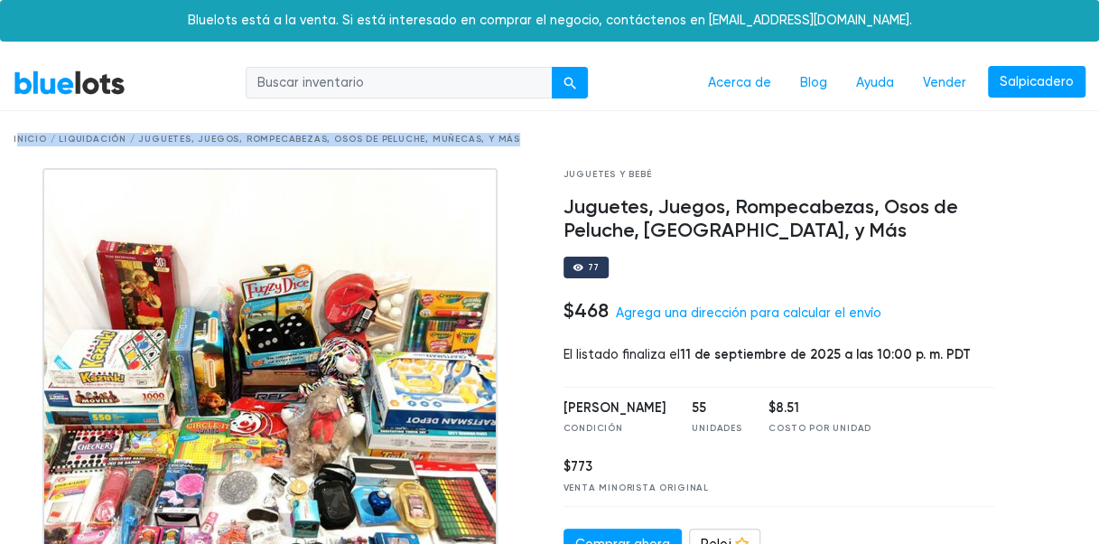
click at [145, 125] on div "Inicio / Liquidación / Juguetes, Juegos, Rompecabezas, Osos de Peluche, Muñecas…" at bounding box center [549, 139] width 1099 height 57
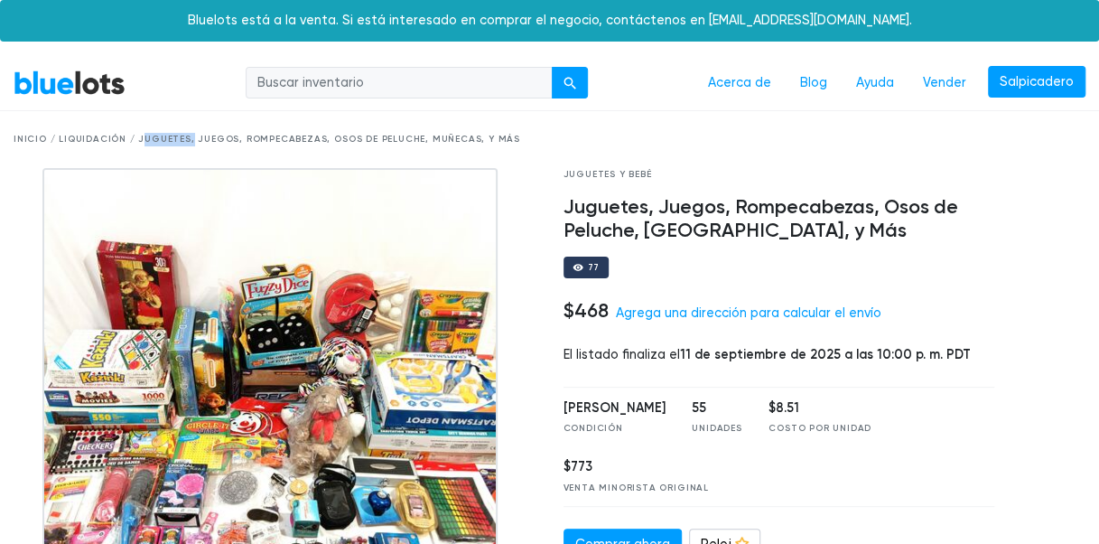
click at [145, 125] on div "Inicio / Liquidación / Juguetes, Juegos, Rompecabezas, Osos de Peluche, Muñecas…" at bounding box center [549, 139] width 1099 height 57
drag, startPoint x: 145, startPoint y: 125, endPoint x: 105, endPoint y: 139, distance: 43.1
click at [105, 139] on div "Inicio / Liquidación / Juguetes, Juegos, Rompecabezas, Osos de Peluche, Muñecas…" at bounding box center [550, 140] width 1072 height 14
drag, startPoint x: 105, startPoint y: 139, endPoint x: 28, endPoint y: 137, distance: 76.8
click at [28, 137] on div "Inicio / Liquidación / Juguetes, Juegos, Rompecabezas, Osos de Peluche, Muñecas…" at bounding box center [550, 140] width 1072 height 14
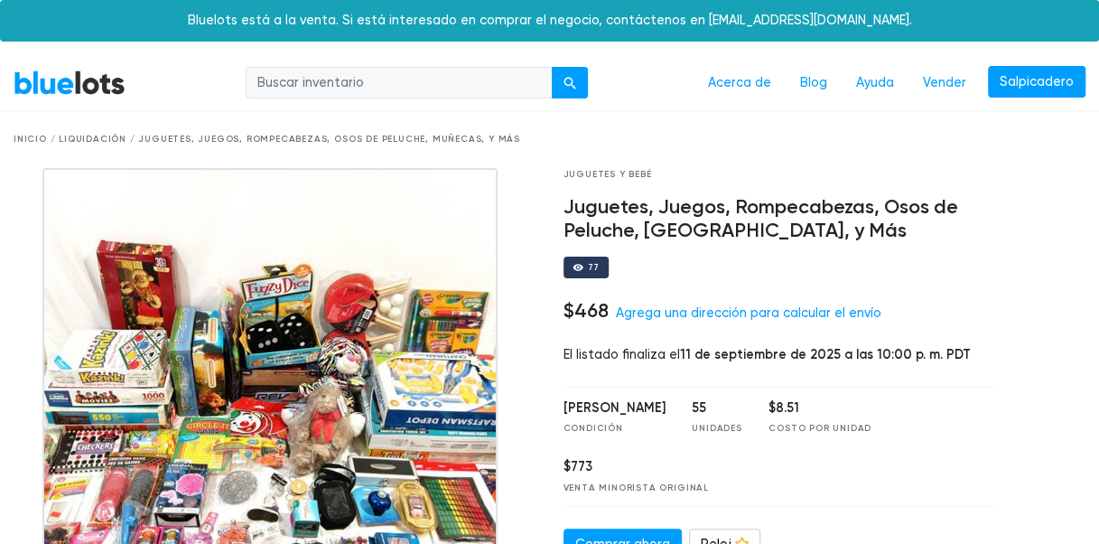
click at [8, 143] on div "Inicio / Liquidación / Juguetes, Juegos, Rompecabezas, Osos de Peluche, Muñecas…" at bounding box center [549, 139] width 1099 height 57
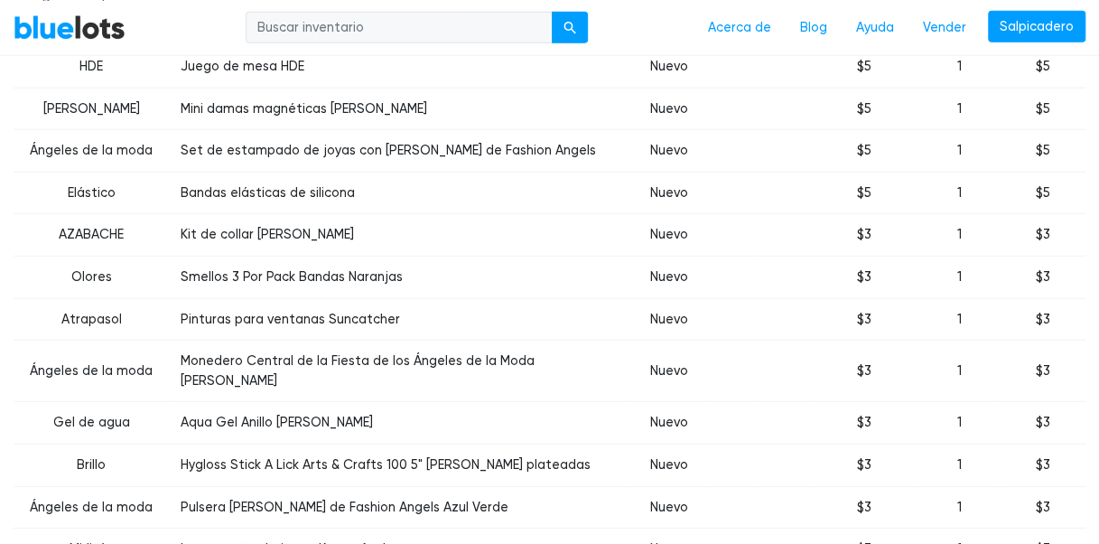
scroll to position [2252, 0]
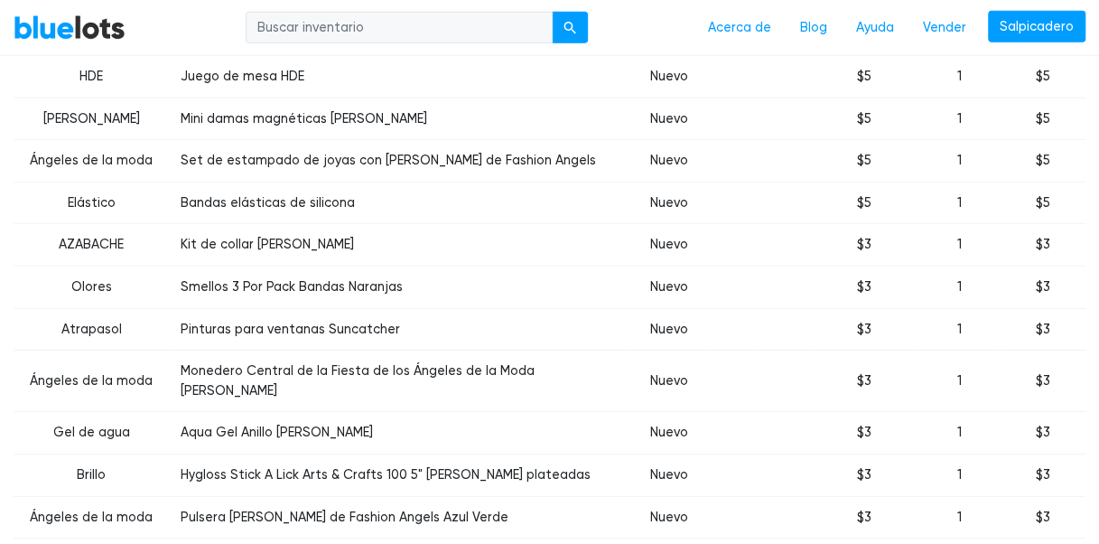
click at [449, 15] on input "search" at bounding box center [399, 27] width 307 height 33
type input "maquillaje"
click at [567, 16] on button "submit" at bounding box center [570, 27] width 36 height 33
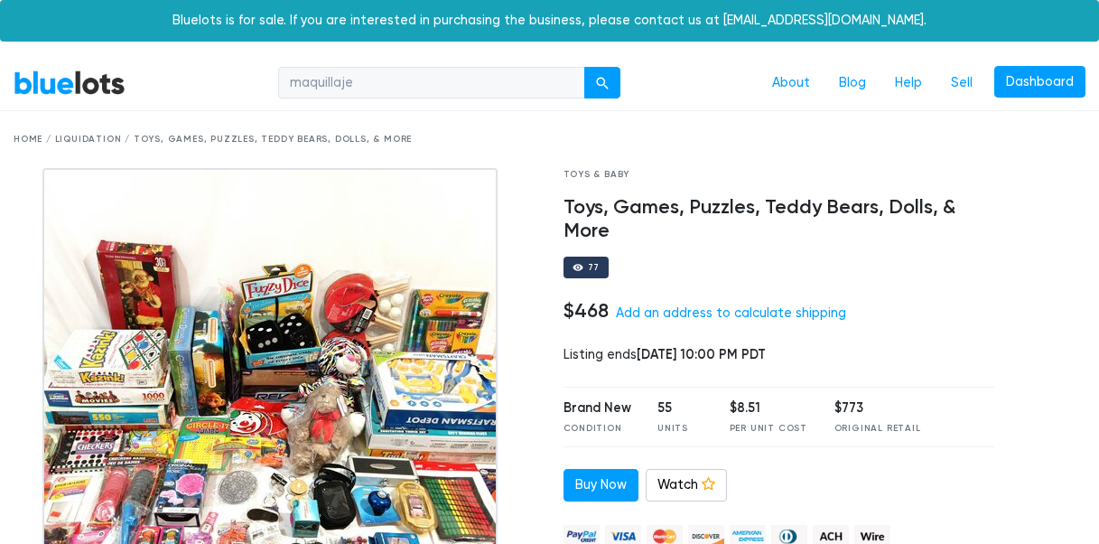
scroll to position [2121, 0]
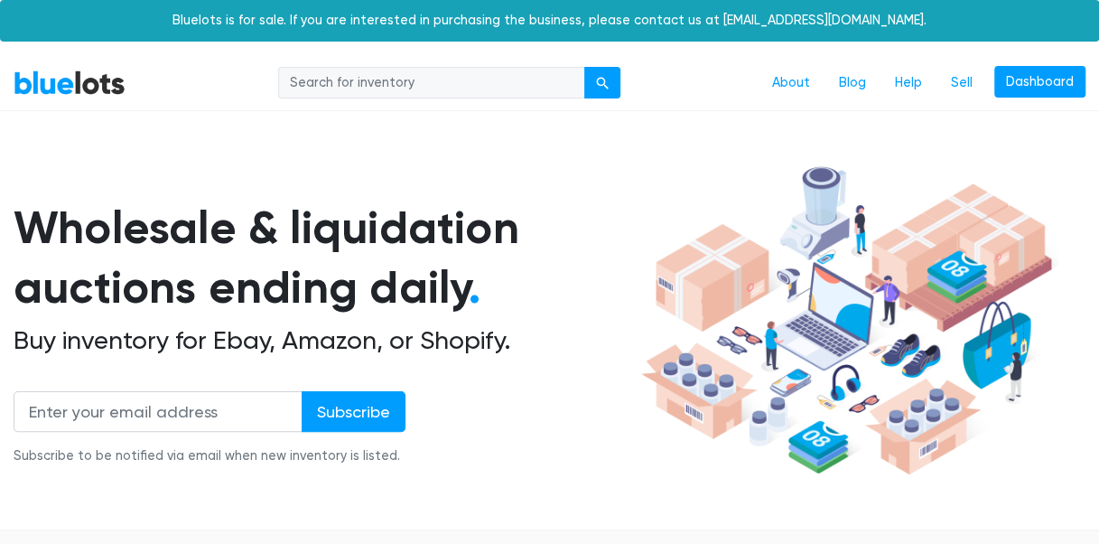
click at [444, 66] on div "About Blog Help Sell Dashboard" at bounding box center [613, 83] width 946 height 34
click at [423, 74] on input "search" at bounding box center [431, 83] width 307 height 33
type input "makeup"
click at [584, 67] on button "submit" at bounding box center [602, 83] width 36 height 33
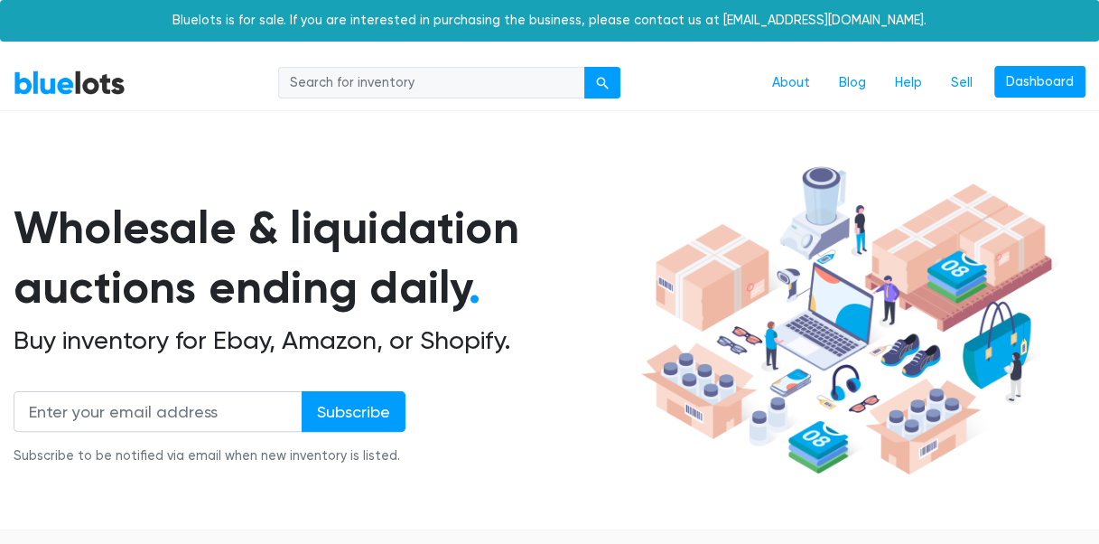
click at [276, 1] on div "Bluelots is for sale. If you are interested in purchasing the business, please …" at bounding box center [549, 21] width 1099 height 42
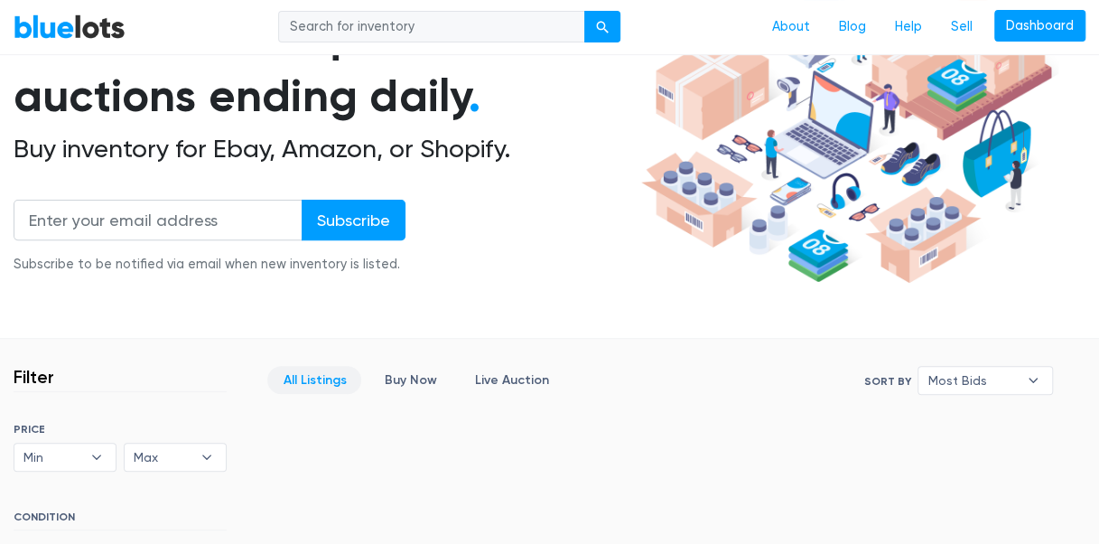
scroll to position [196, 0]
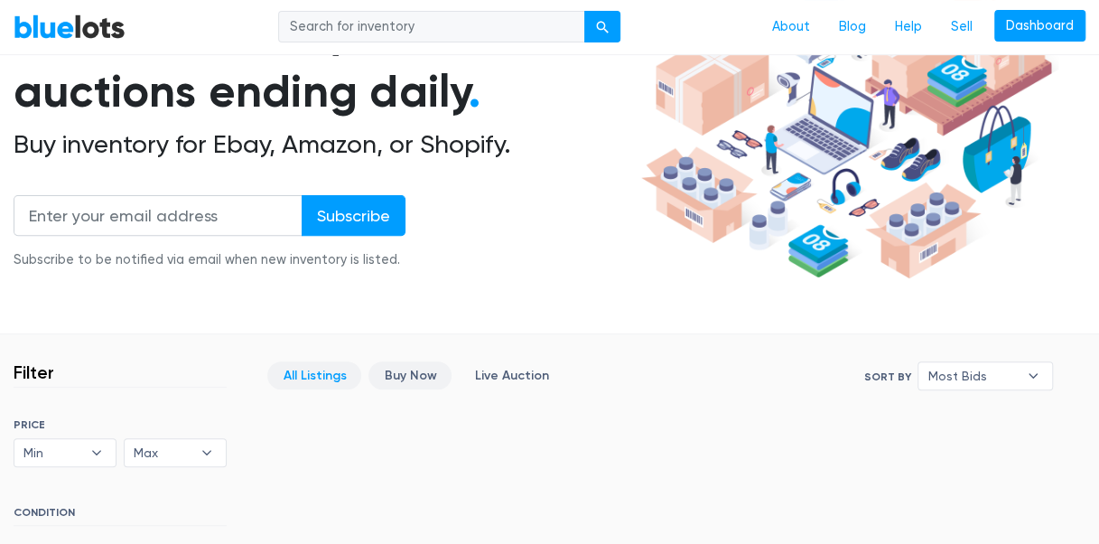
click at [417, 369] on link "Buy Now" at bounding box center [410, 375] width 83 height 28
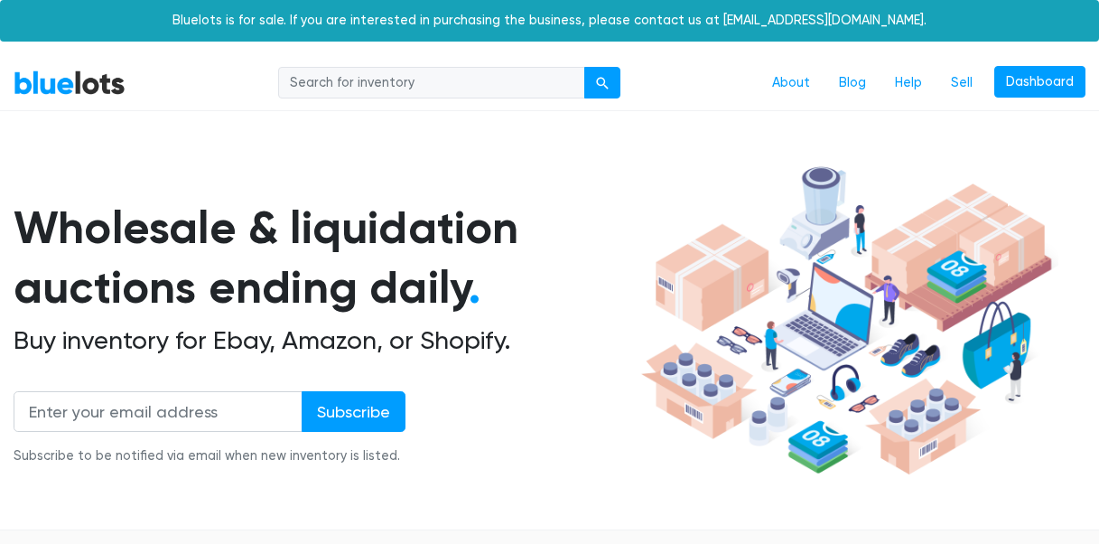
scroll to position [482, 0]
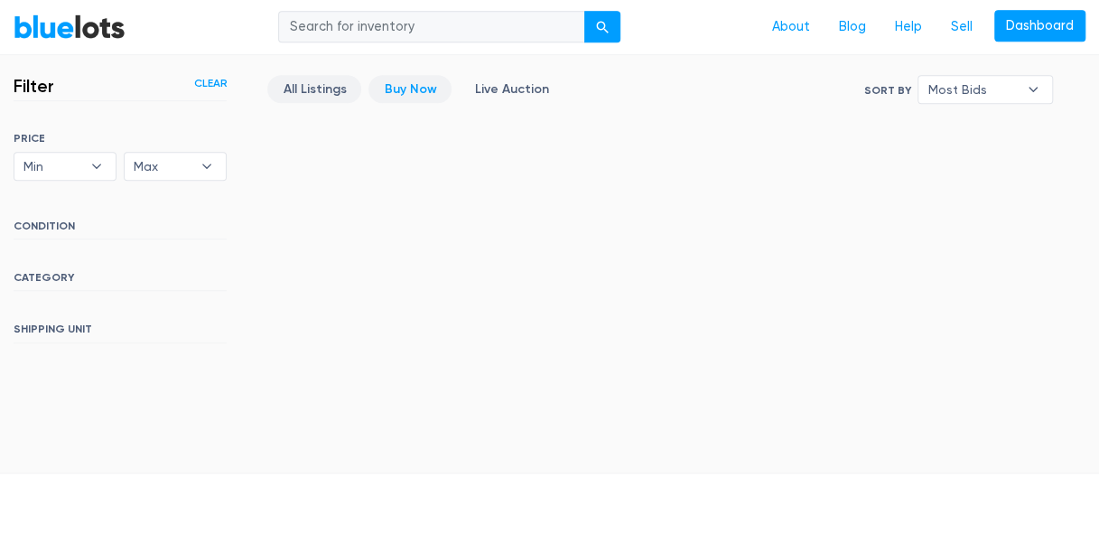
click at [319, 79] on link "All Listings" at bounding box center [314, 89] width 94 height 28
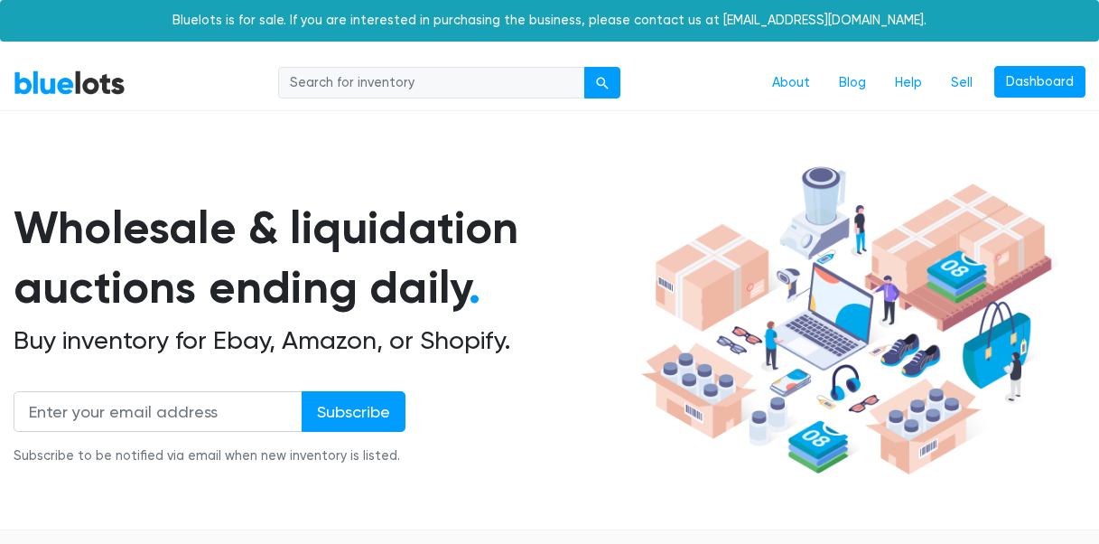
scroll to position [482, 0]
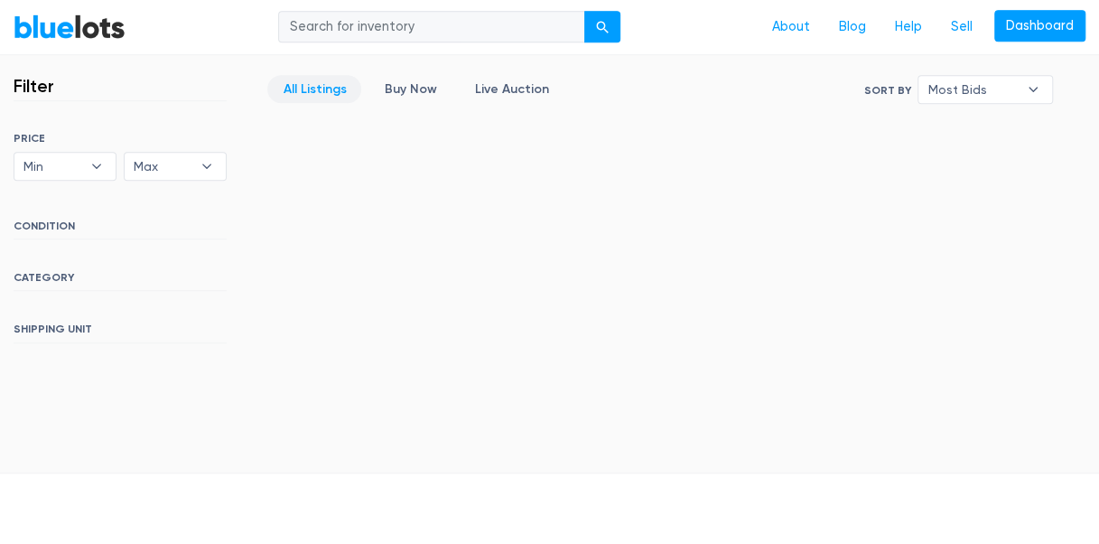
click at [500, 92] on link "Live Auction" at bounding box center [511, 89] width 105 height 28
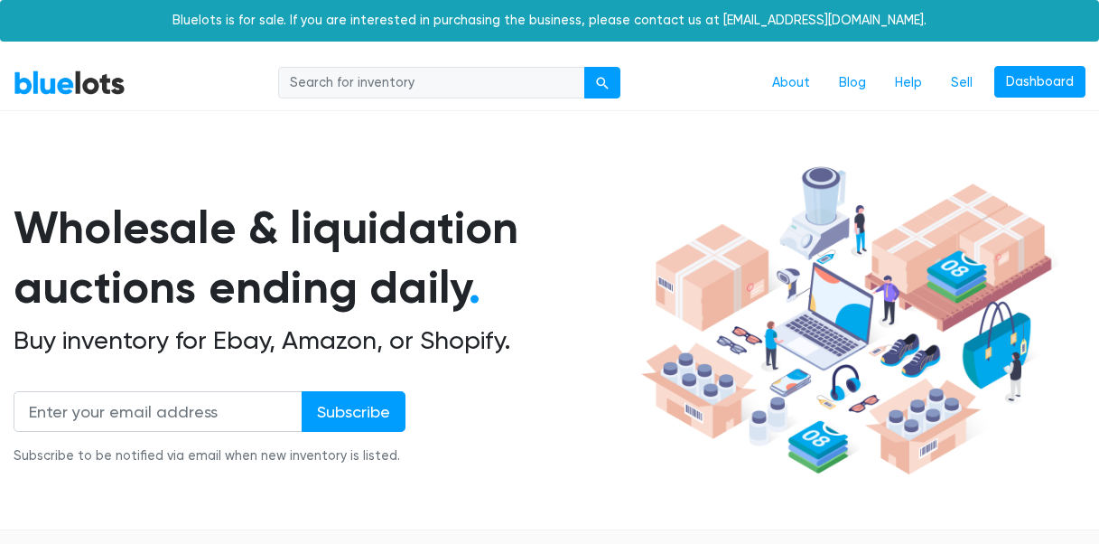
scroll to position [482, 0]
